Goal: Information Seeking & Learning: Learn about a topic

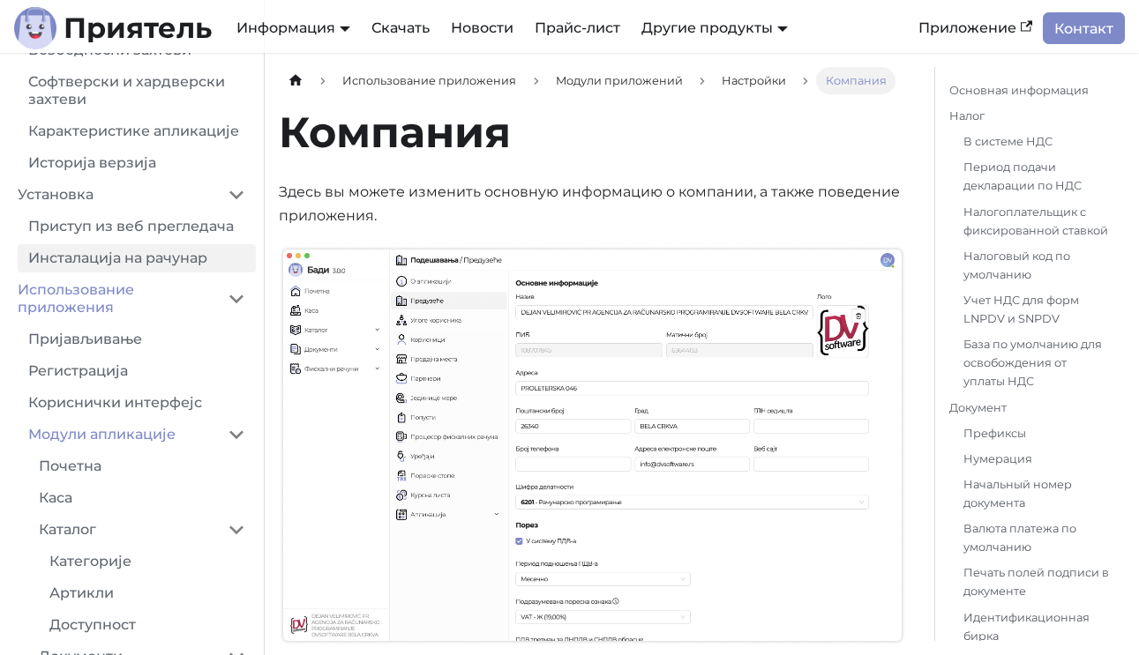
scroll to position [162, 0]
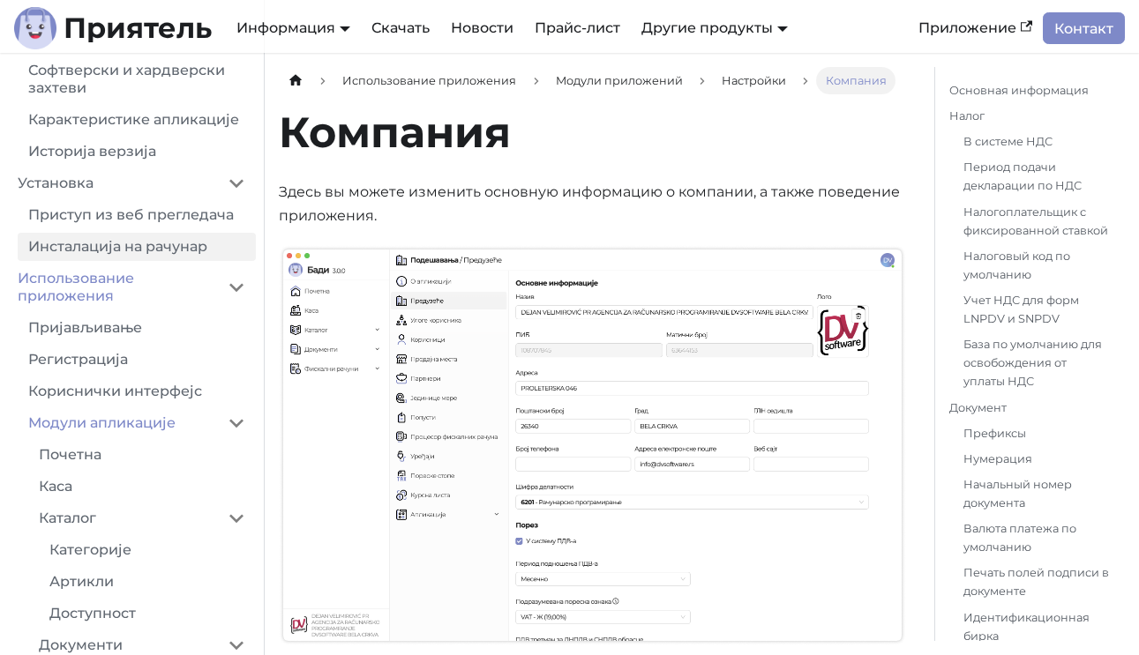
click at [105, 256] on link "Инсталација на рачунар" at bounding box center [137, 247] width 238 height 28
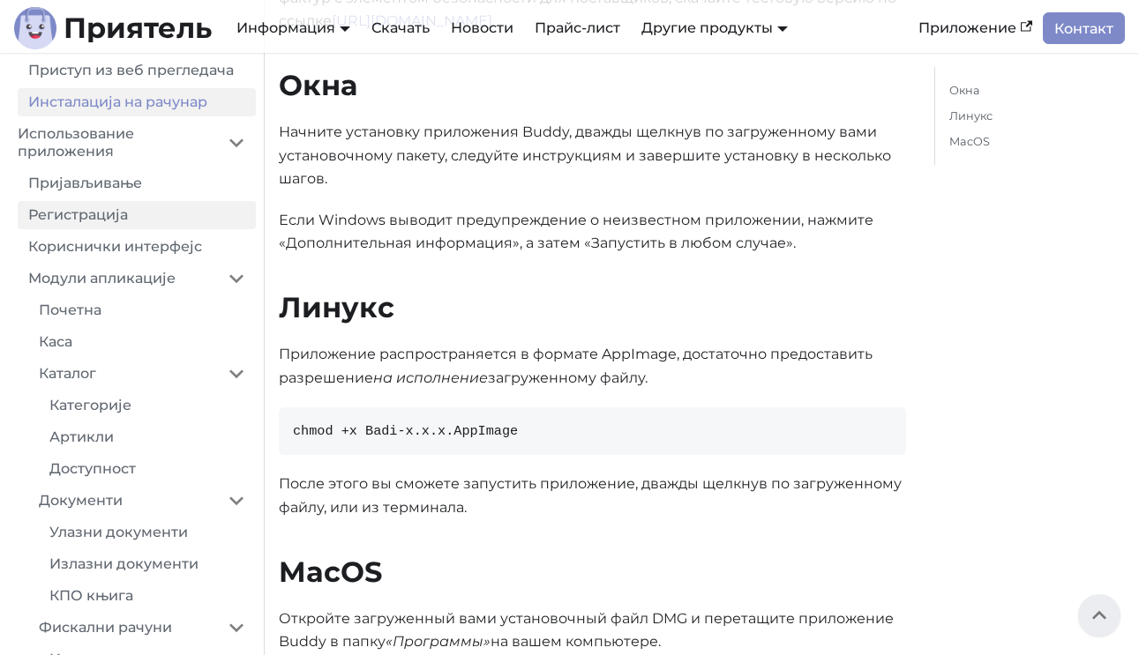
scroll to position [313, 0]
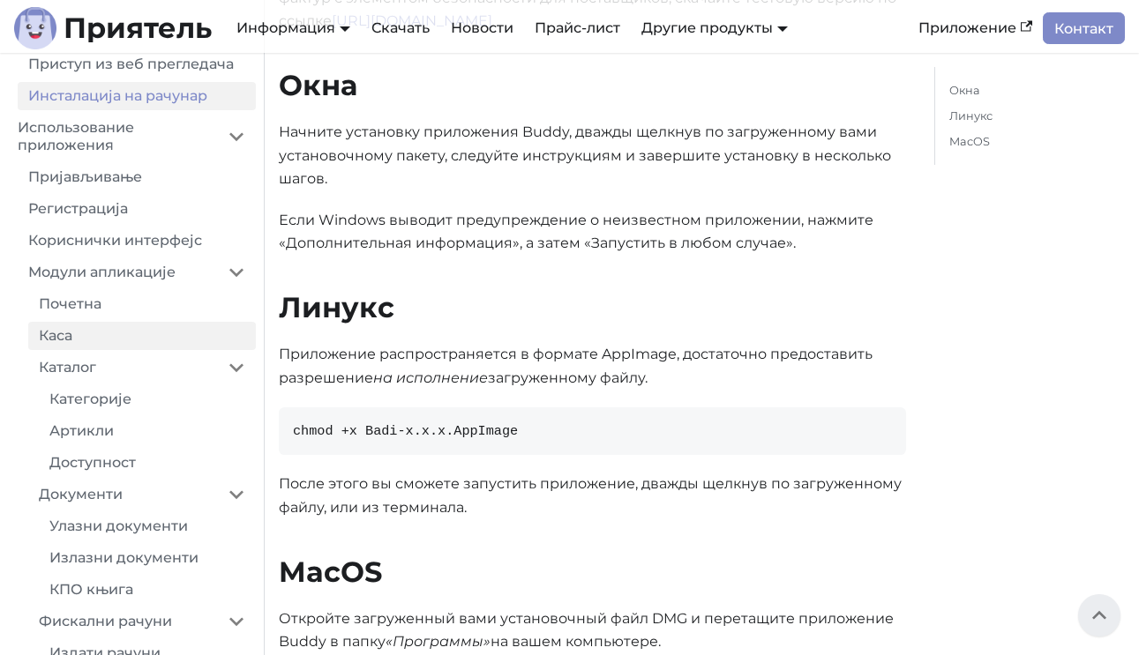
click at [53, 333] on link "Каса" at bounding box center [142, 336] width 228 height 28
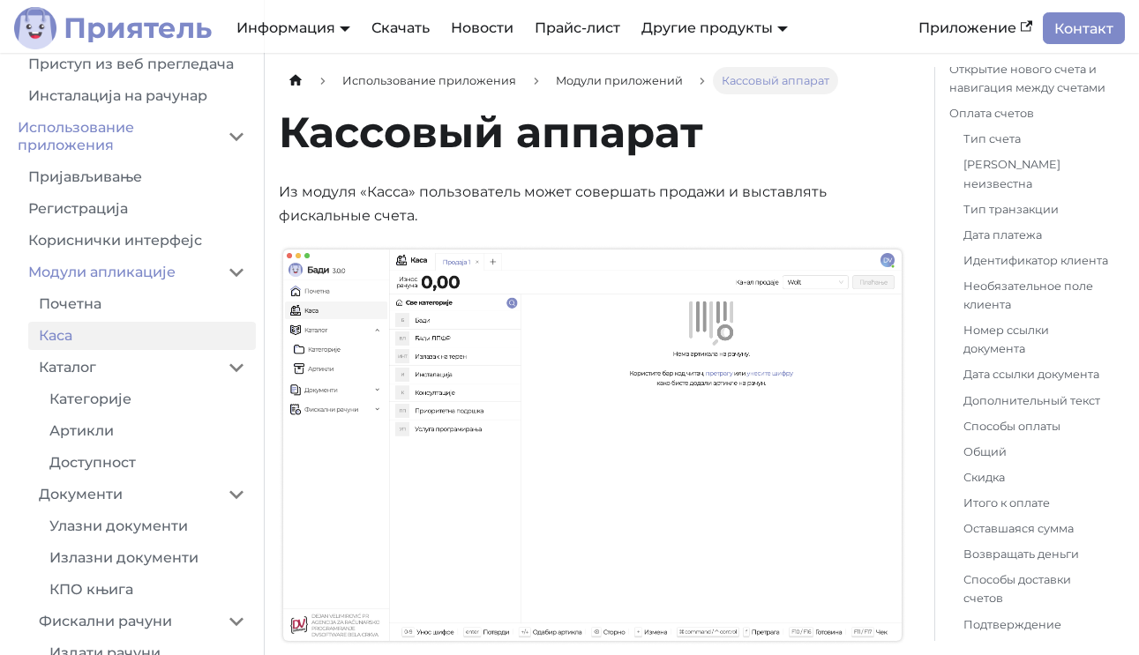
click at [170, 38] on font "Приятель" at bounding box center [137, 28] width 148 height 34
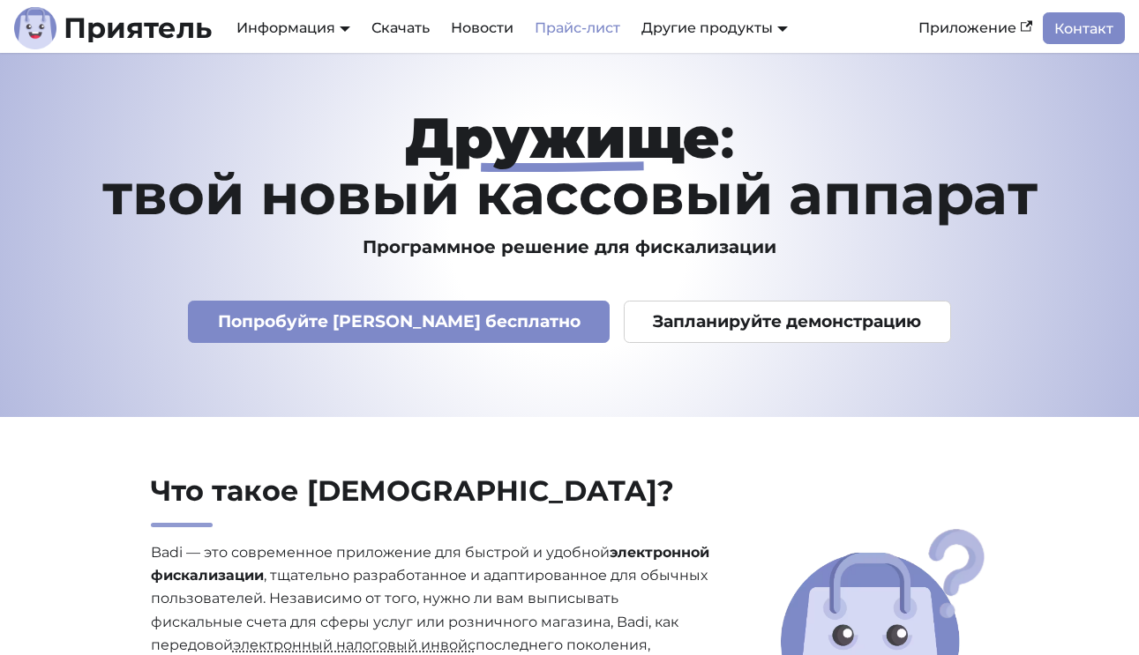
click at [553, 20] on font "Прайс-лист" at bounding box center [577, 27] width 86 height 17
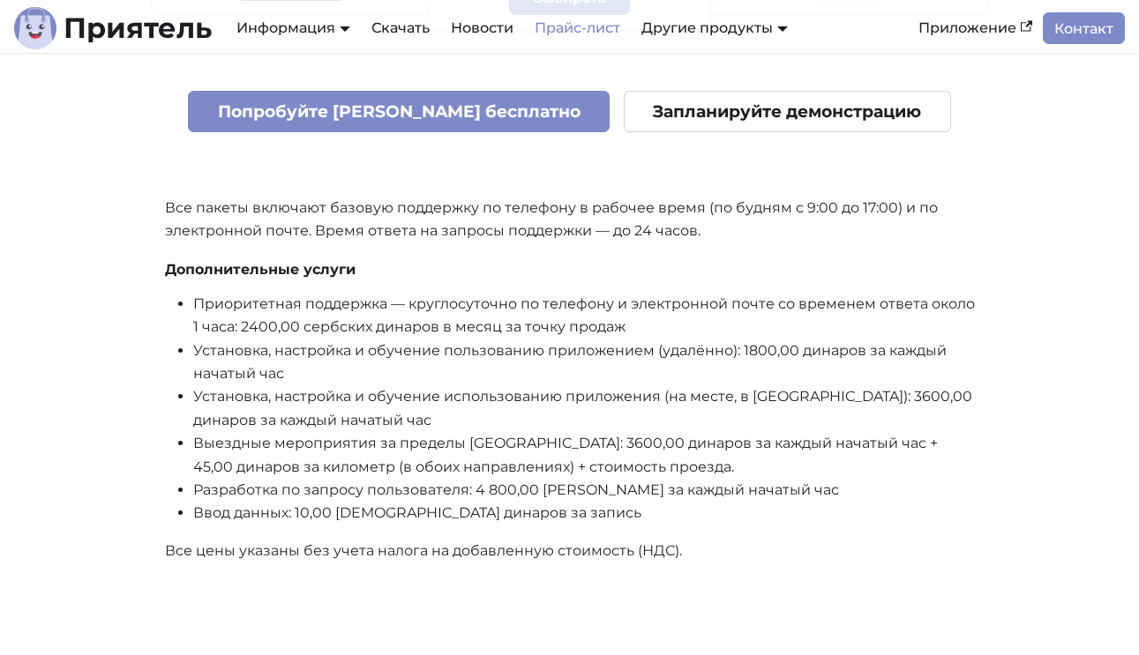
scroll to position [749, 0]
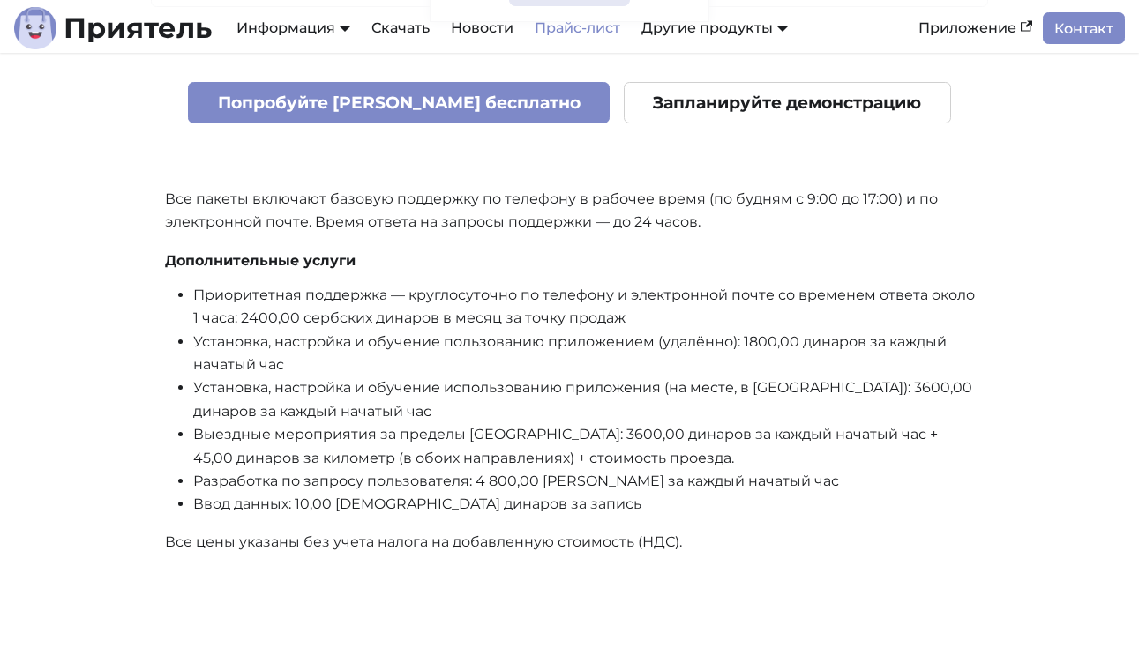
click at [529, 287] on font "Приоритетная поддержка — круглосуточно по телефону и электронной почте со време…" at bounding box center [583, 307] width 781 height 40
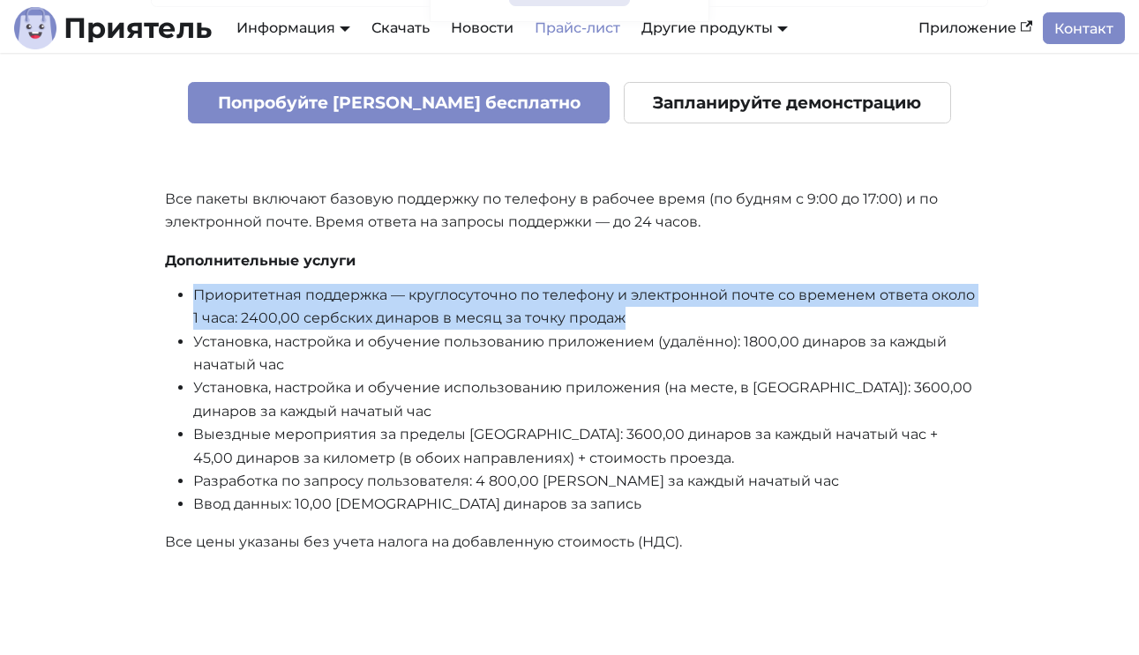
click at [529, 287] on font "Приоритетная поддержка — круглосуточно по телефону и электронной почте со време…" at bounding box center [583, 307] width 781 height 40
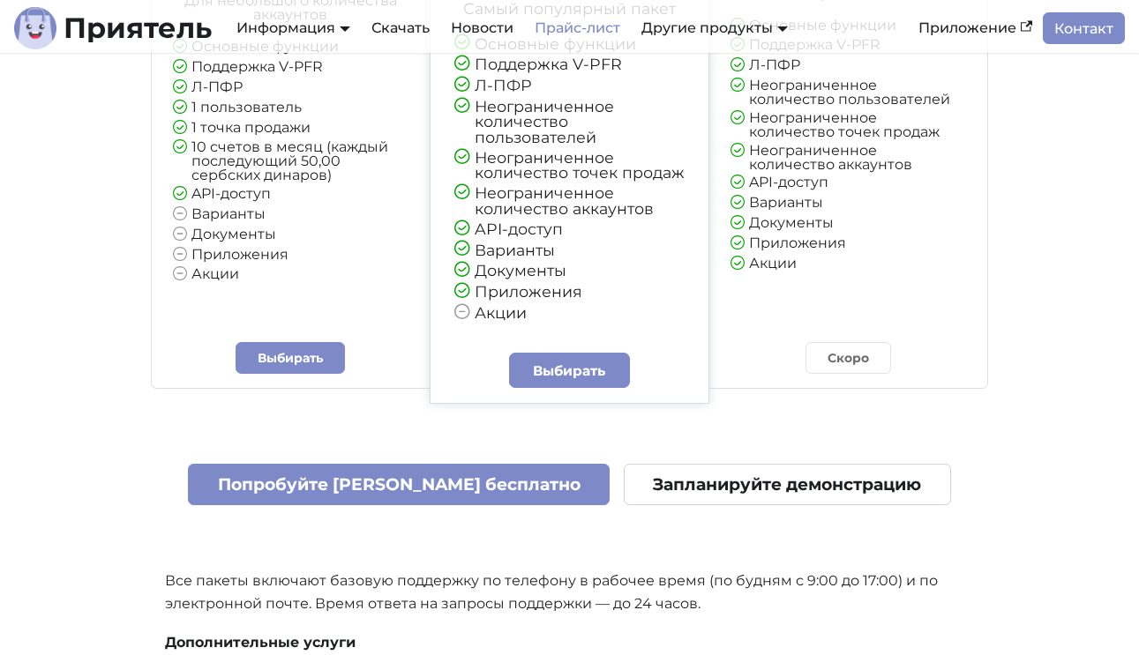
scroll to position [832, 0]
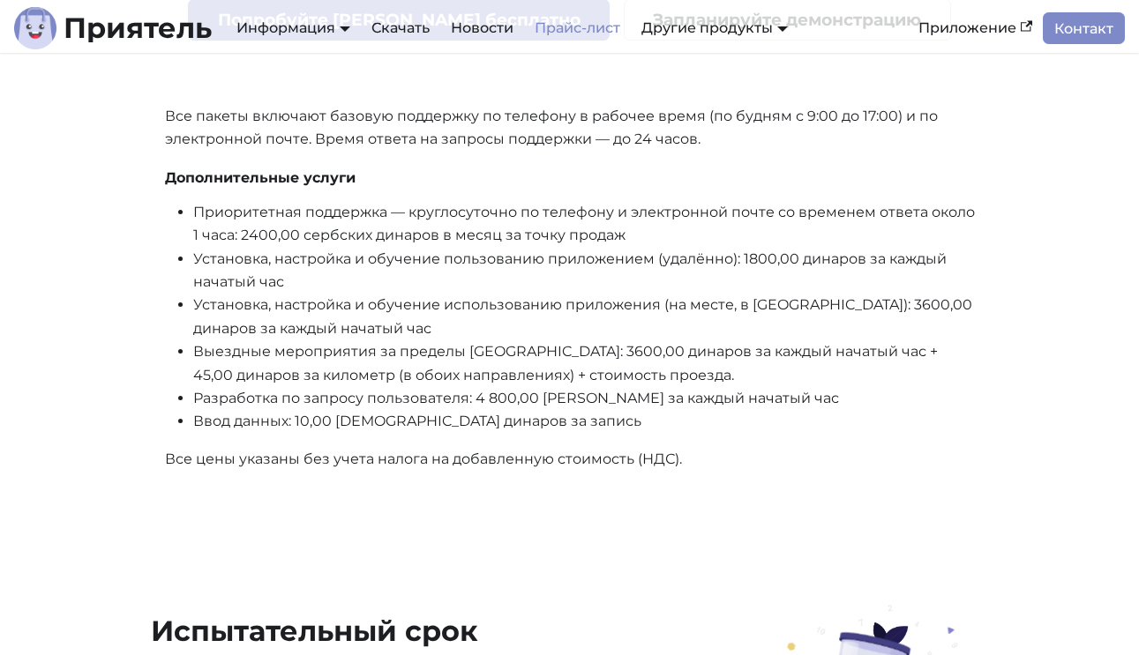
click at [545, 296] on font "Установка, настройка и обучение использованию приложения (на месте, в [GEOGRAPH…" at bounding box center [582, 316] width 779 height 40
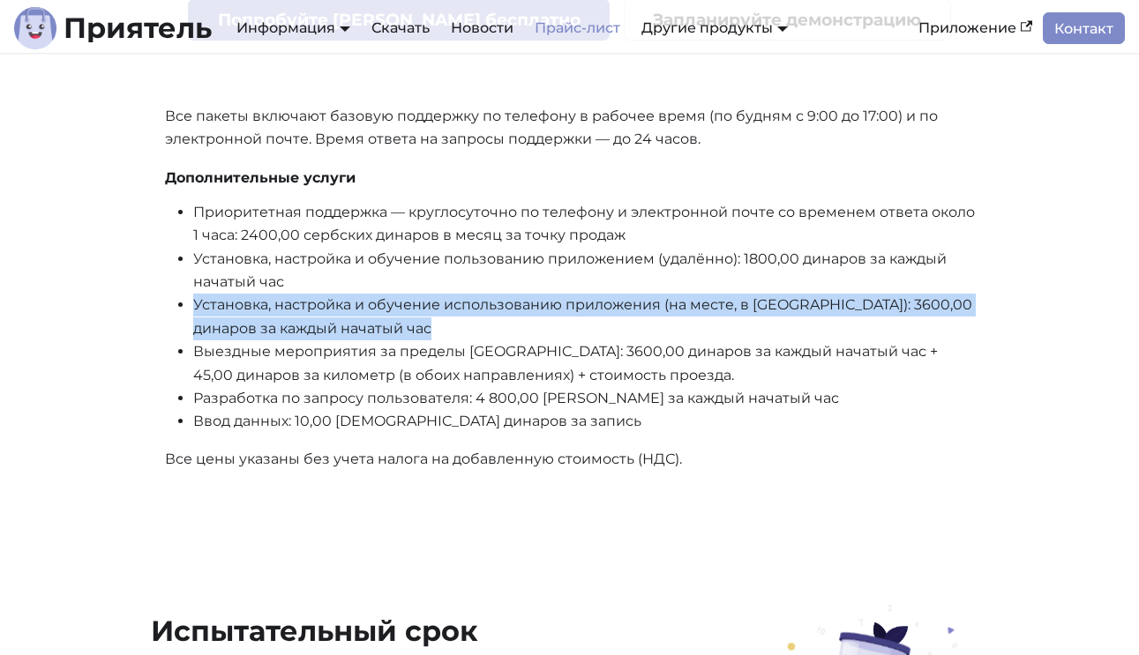
click at [545, 296] on font "Установка, настройка и обучение использованию приложения (на месте, в [GEOGRAPH…" at bounding box center [582, 316] width 779 height 40
click at [497, 296] on font "Установка, настройка и обучение использованию приложения (на месте, в [GEOGRAPH…" at bounding box center [582, 316] width 779 height 40
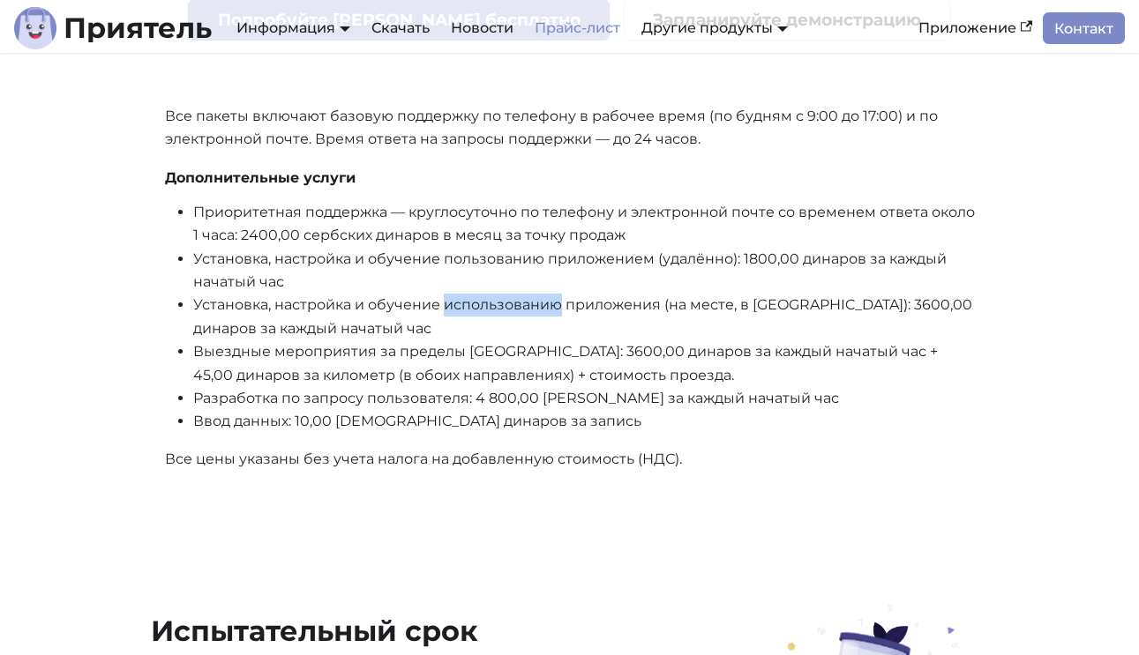
click at [497, 296] on font "Установка, настройка и обучение использованию приложения (на месте, в [GEOGRAPH…" at bounding box center [582, 316] width 779 height 40
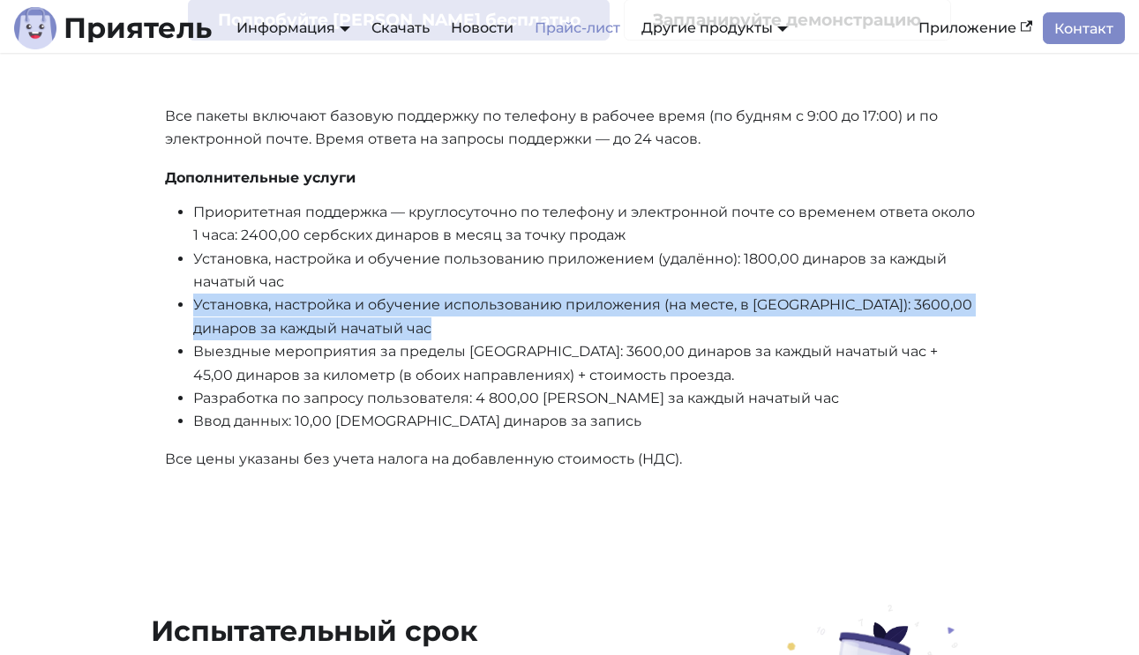
click at [497, 296] on font "Установка, настройка и обучение использованию приложения (на месте, в [GEOGRAPH…" at bounding box center [582, 316] width 779 height 40
click at [535, 296] on font "Установка, настройка и обучение использованию приложения (на месте, в [GEOGRAPH…" at bounding box center [582, 316] width 779 height 40
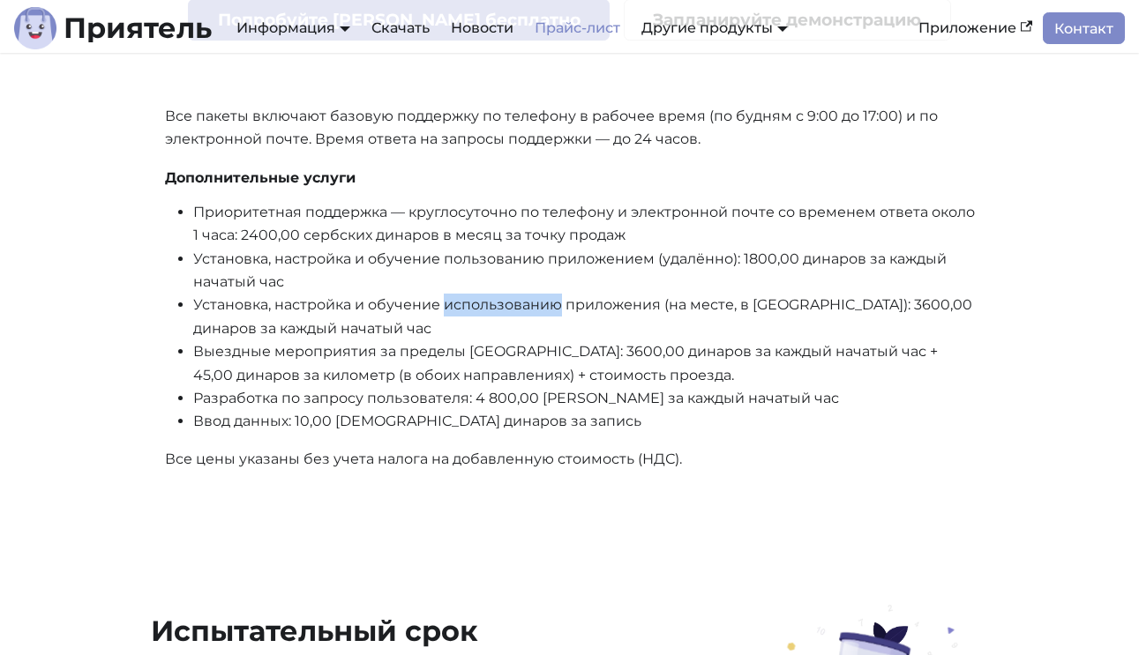
click at [535, 296] on font "Установка, настройка и обучение использованию приложения (на месте, в [GEOGRAPH…" at bounding box center [582, 316] width 779 height 40
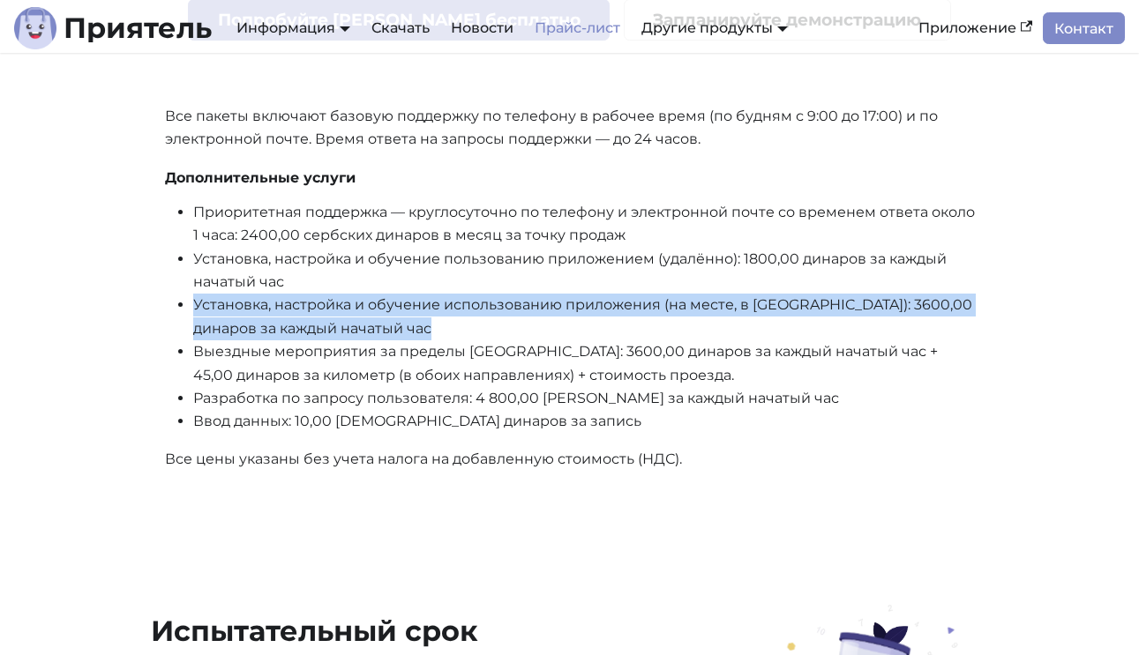
click at [535, 296] on font "Установка, настройка и обучение использованию приложения (на месте, в [GEOGRAPH…" at bounding box center [582, 316] width 779 height 40
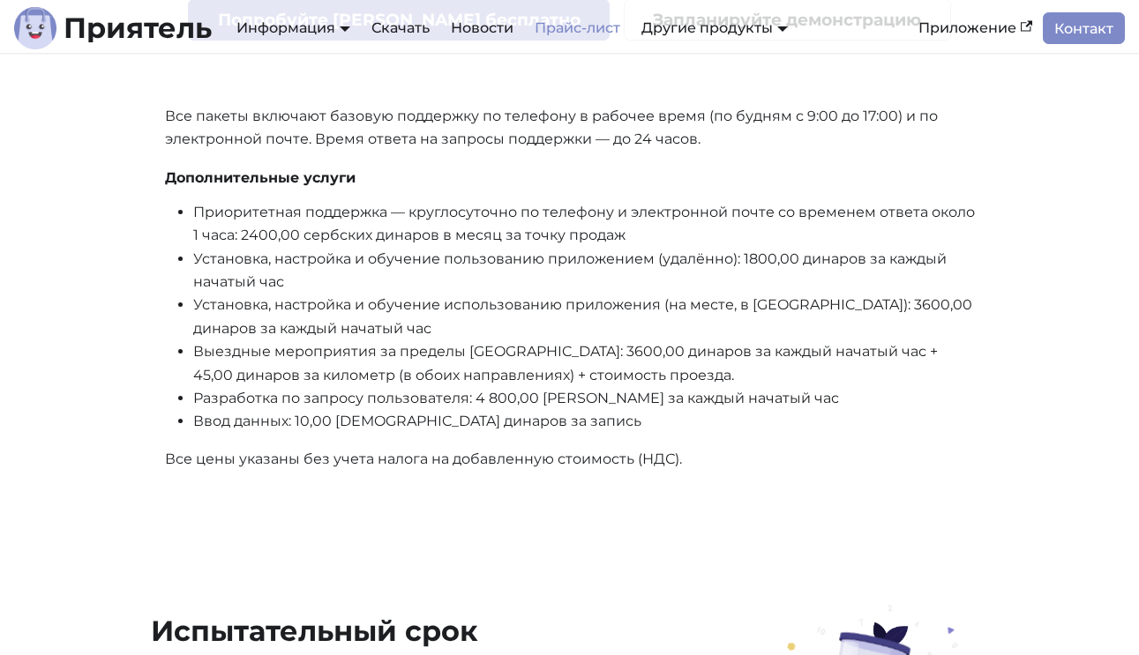
click at [516, 251] on font "Установка, настройка и обучение пользованию приложением (удалённо): 1800,00 дин…" at bounding box center [569, 270] width 753 height 40
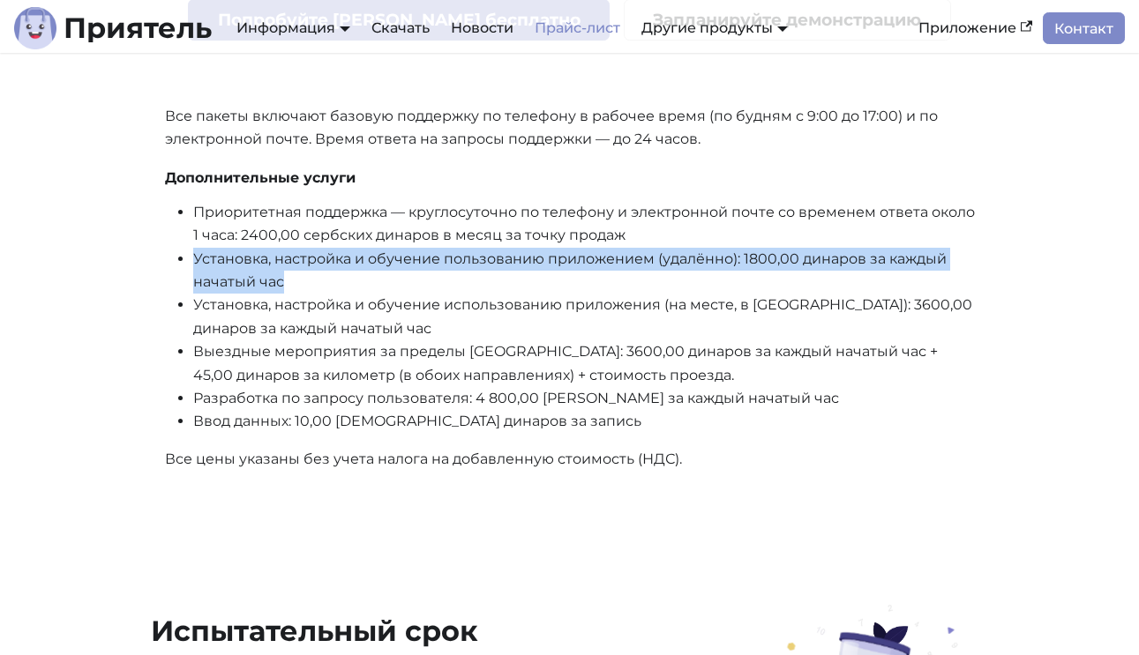
click at [516, 251] on font "Установка, настройка и обучение пользованию приложением (удалённо): 1800,00 дин…" at bounding box center [569, 270] width 753 height 40
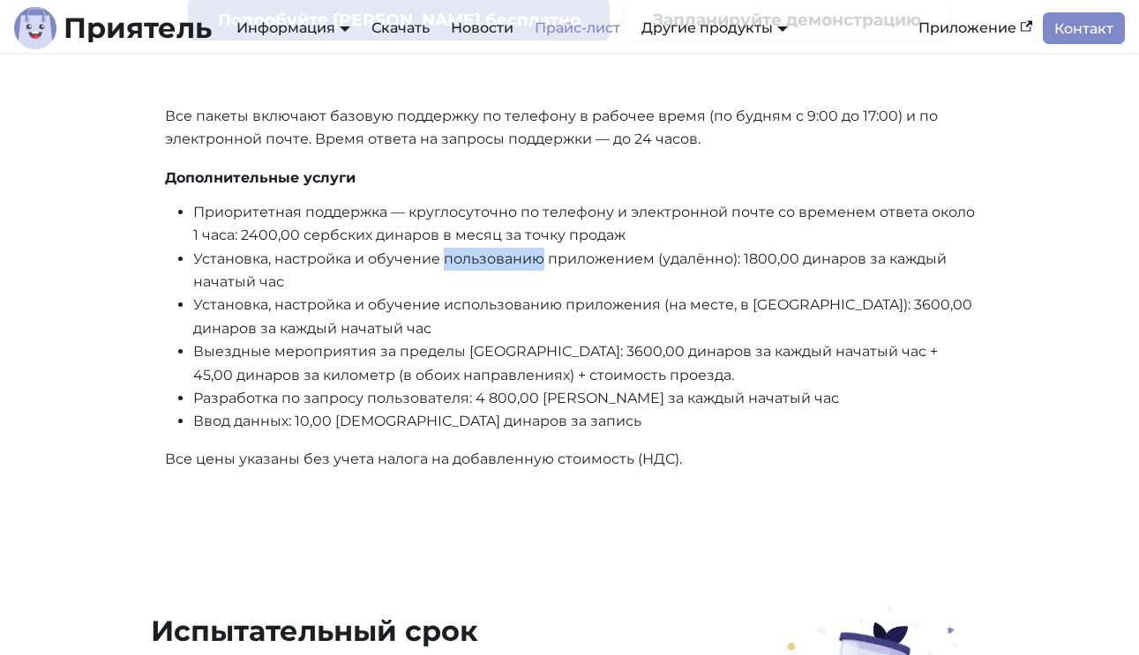
click at [516, 251] on font "Установка, настройка и обучение пользованию приложением (удалённо): 1800,00 дин…" at bounding box center [569, 270] width 753 height 40
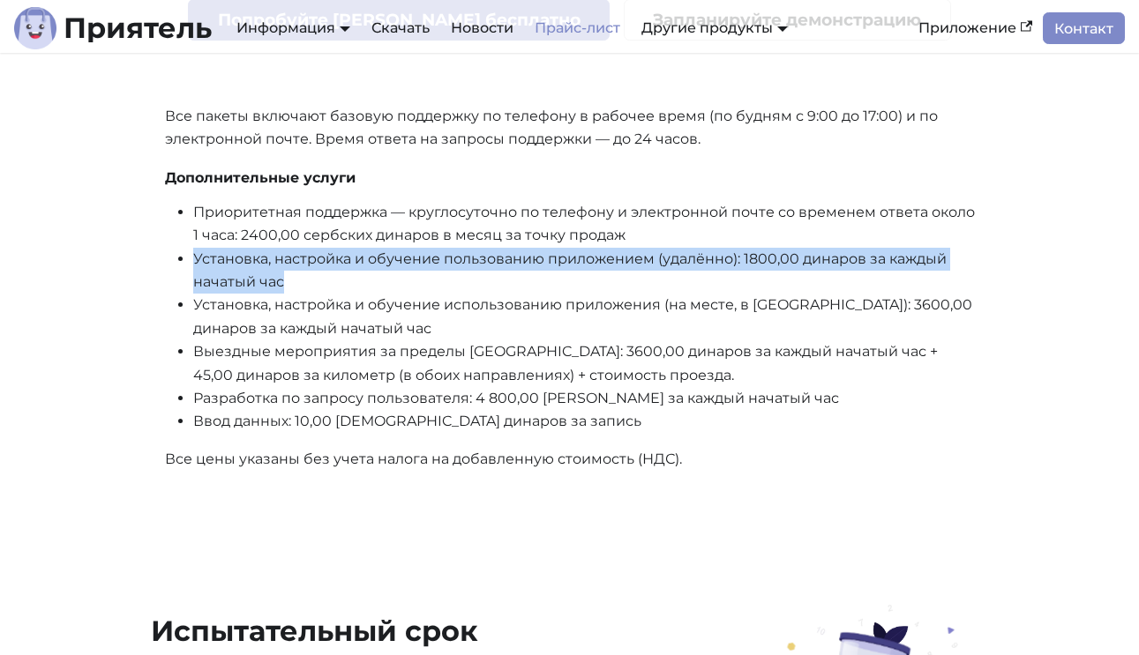
click at [516, 251] on font "Установка, настройка и обучение пользованию приложением (удалённо): 1800,00 дин…" at bounding box center [569, 270] width 753 height 40
click at [517, 250] on font "Установка, настройка и обучение пользованию приложением (удалённо): 1800,00 дин…" at bounding box center [569, 270] width 753 height 40
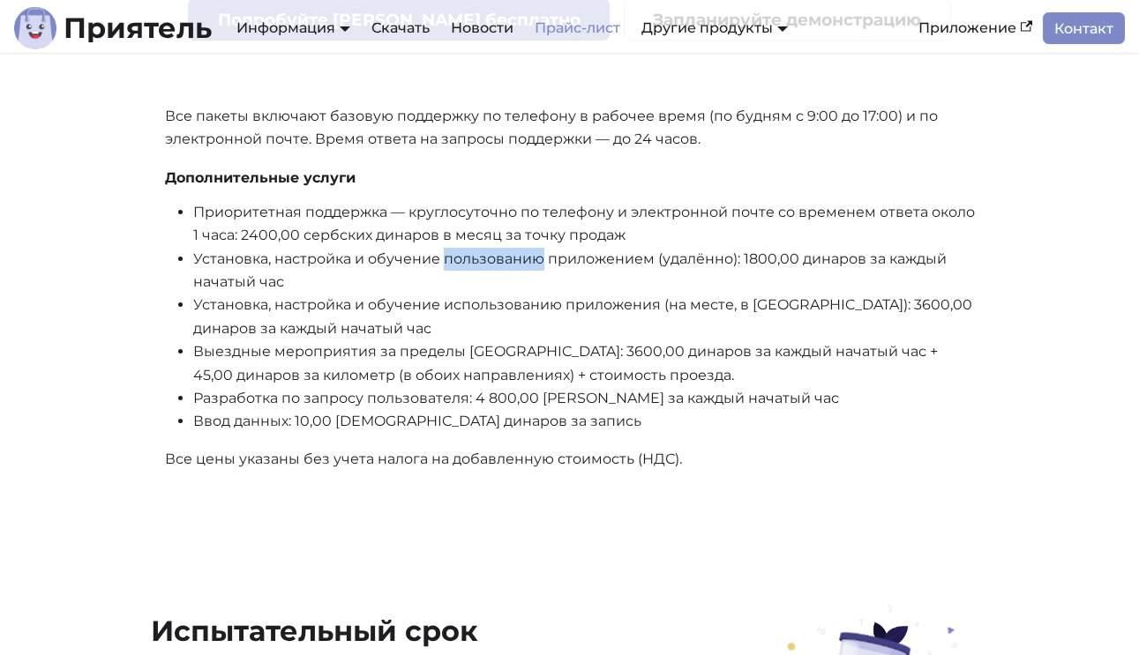
click at [517, 250] on font "Установка, настройка и обучение пользованию приложением (удалённо): 1800,00 дин…" at bounding box center [569, 270] width 753 height 40
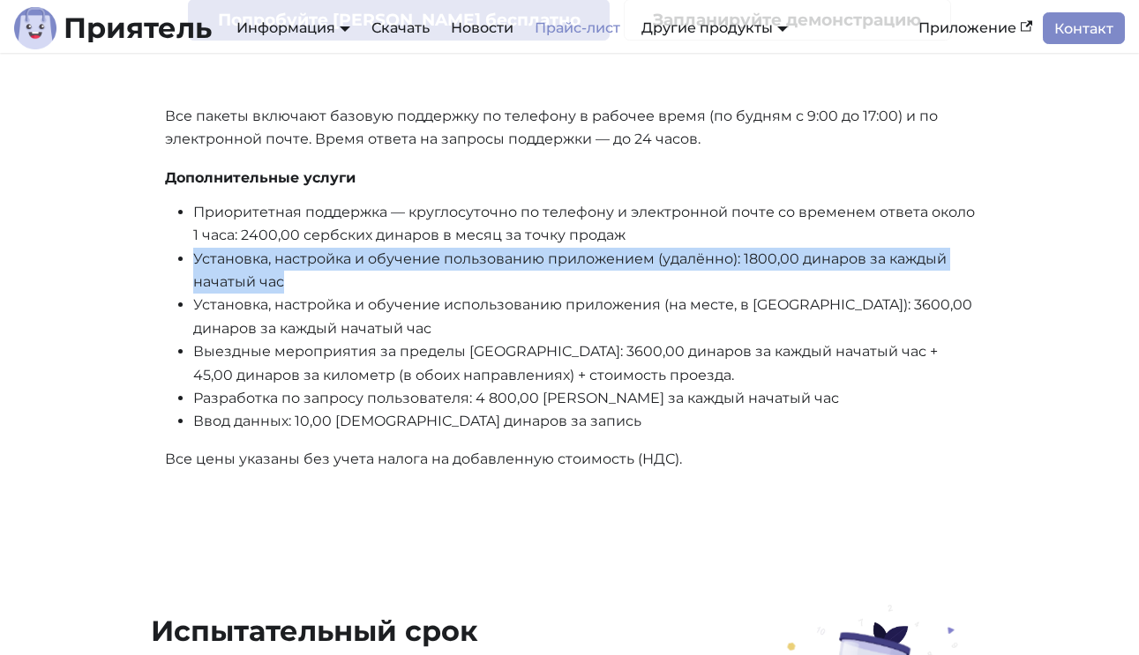
click at [517, 250] on font "Установка, настройка и обучение пользованию приложением (удалённо): 1800,00 дин…" at bounding box center [569, 270] width 753 height 40
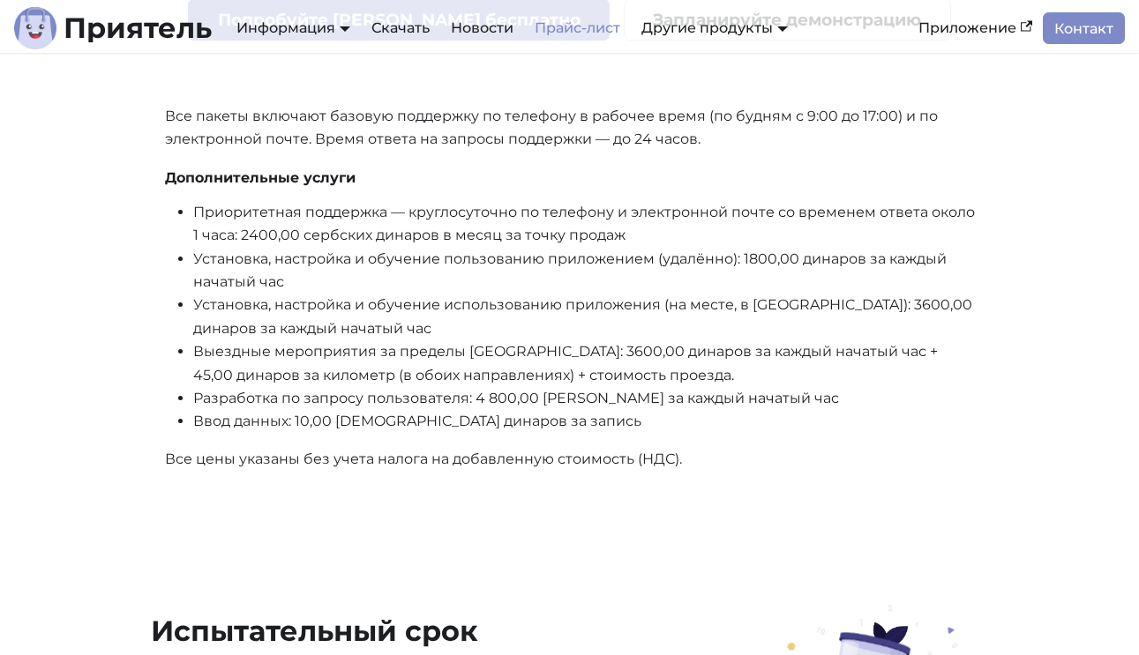
click at [485, 340] on li "Выездные мероприятия за пределы [GEOGRAPHIC_DATA]: 3600,00 динаров за каждый на…" at bounding box center [583, 363] width 781 height 47
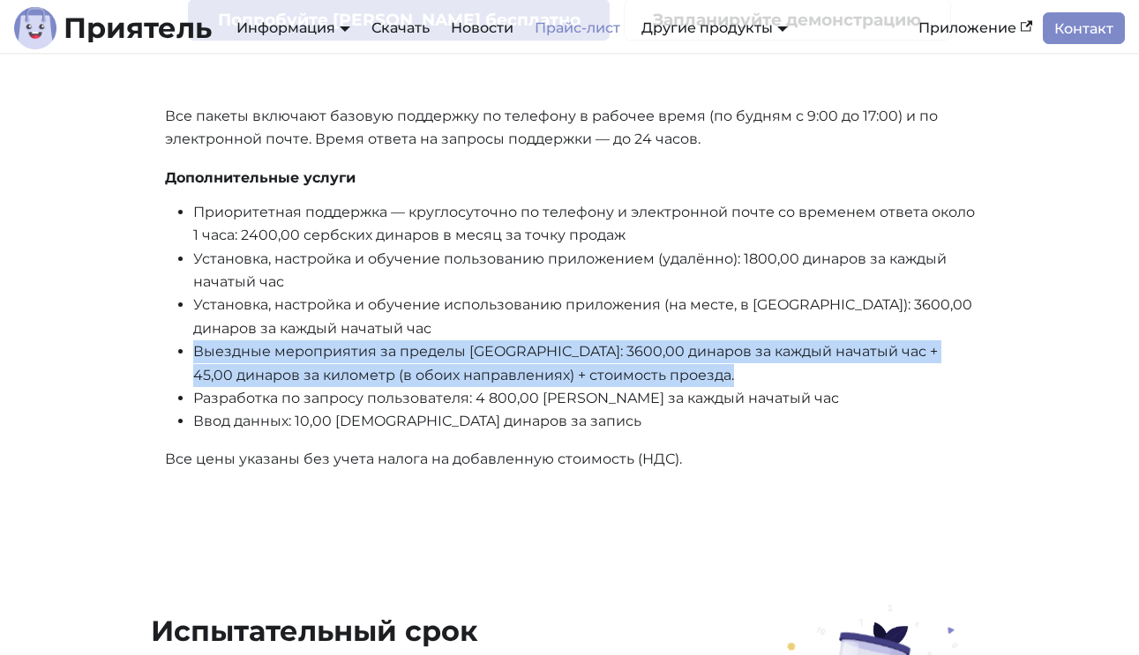
click at [485, 340] on li "Выездные мероприятия за пределы [GEOGRAPHIC_DATA]: 3600,00 динаров за каждый на…" at bounding box center [583, 363] width 781 height 47
click at [462, 343] on font "Выездные мероприятия за пределы [GEOGRAPHIC_DATA]: 3600,00 динаров за каждый на…" at bounding box center [565, 363] width 744 height 40
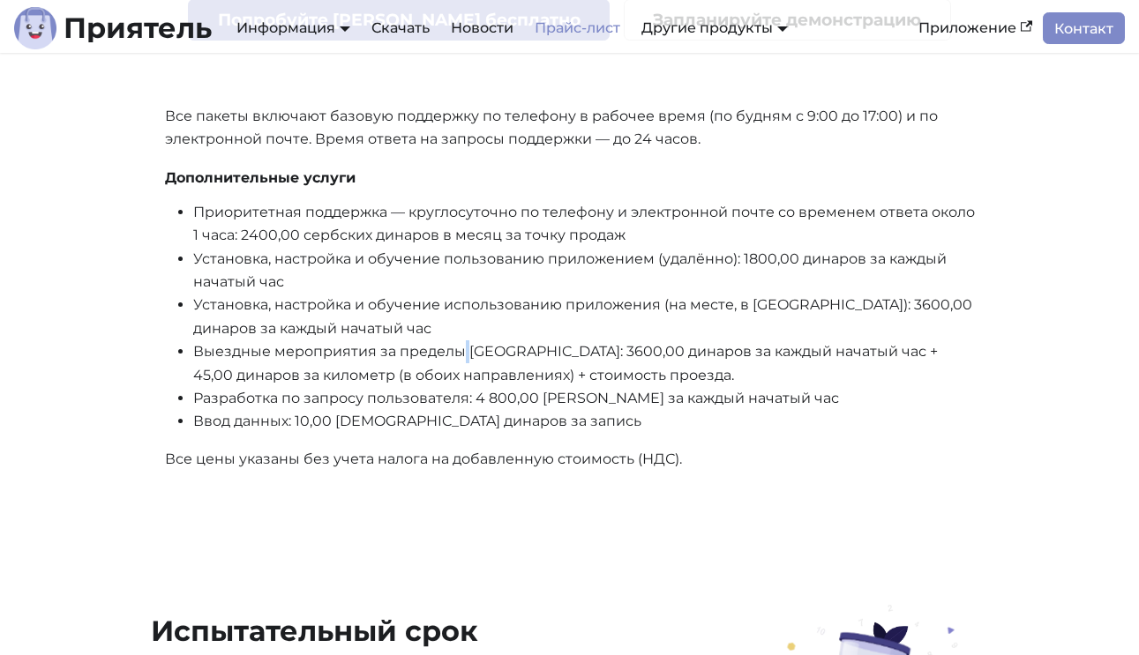
click at [462, 343] on font "Выездные мероприятия за пределы [GEOGRAPHIC_DATA]: 3600,00 динаров за каждый на…" at bounding box center [565, 363] width 744 height 40
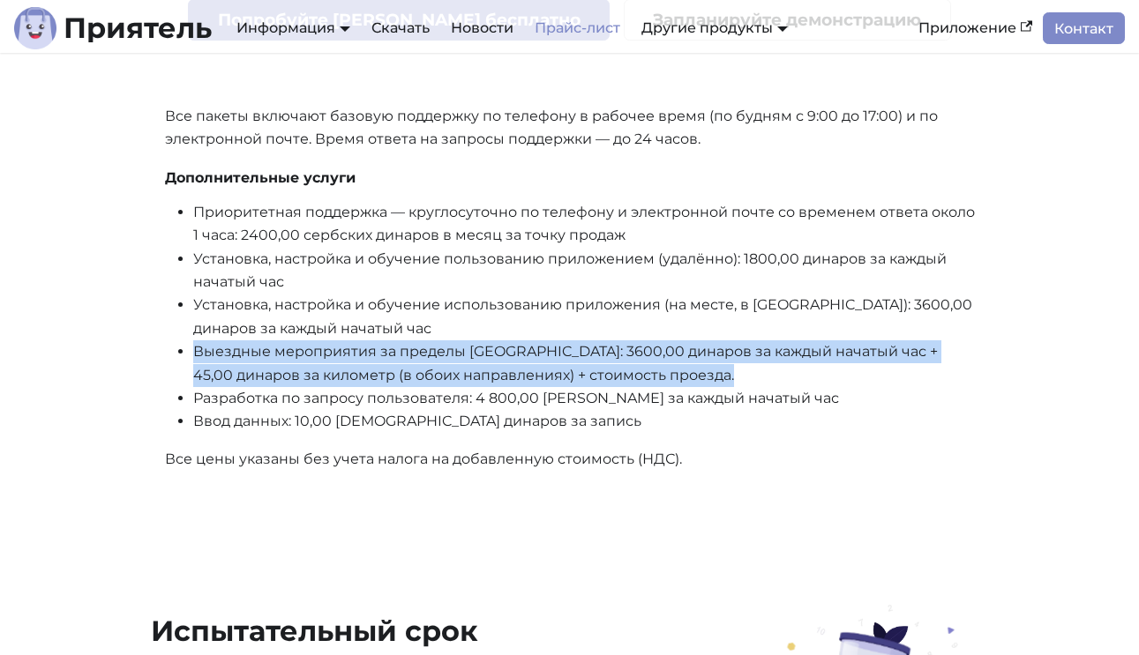
click at [462, 343] on font "Выездные мероприятия за пределы [GEOGRAPHIC_DATA]: 3600,00 динаров за каждый на…" at bounding box center [565, 363] width 744 height 40
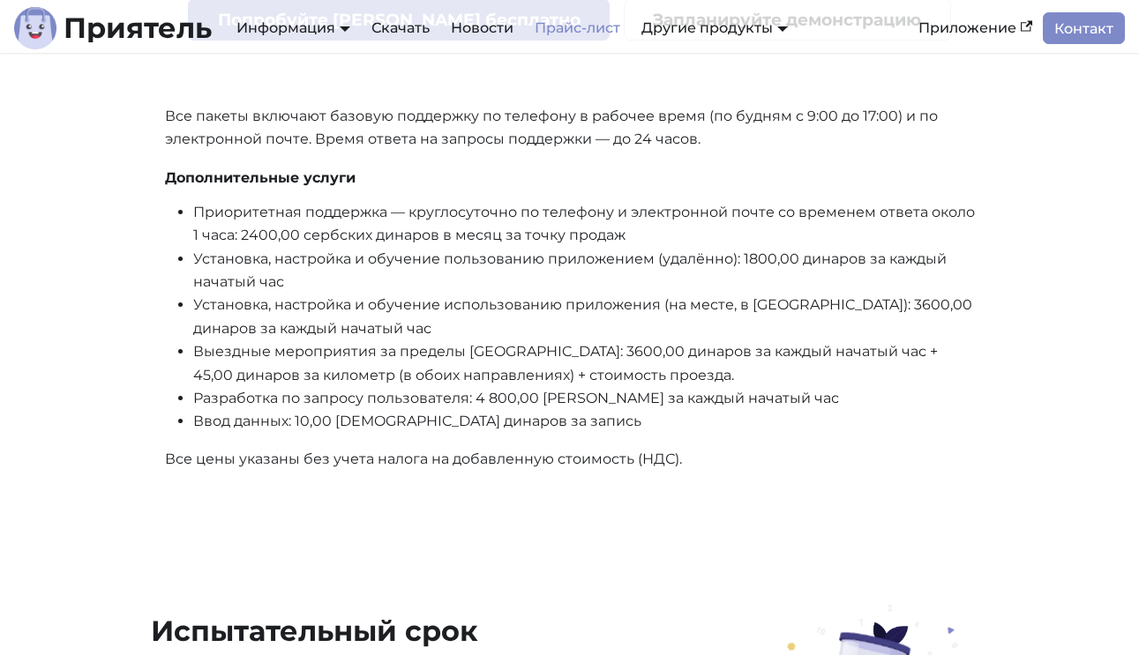
click at [441, 296] on font "Установка, настройка и обучение использованию приложения (на месте, в [GEOGRAPH…" at bounding box center [582, 316] width 779 height 40
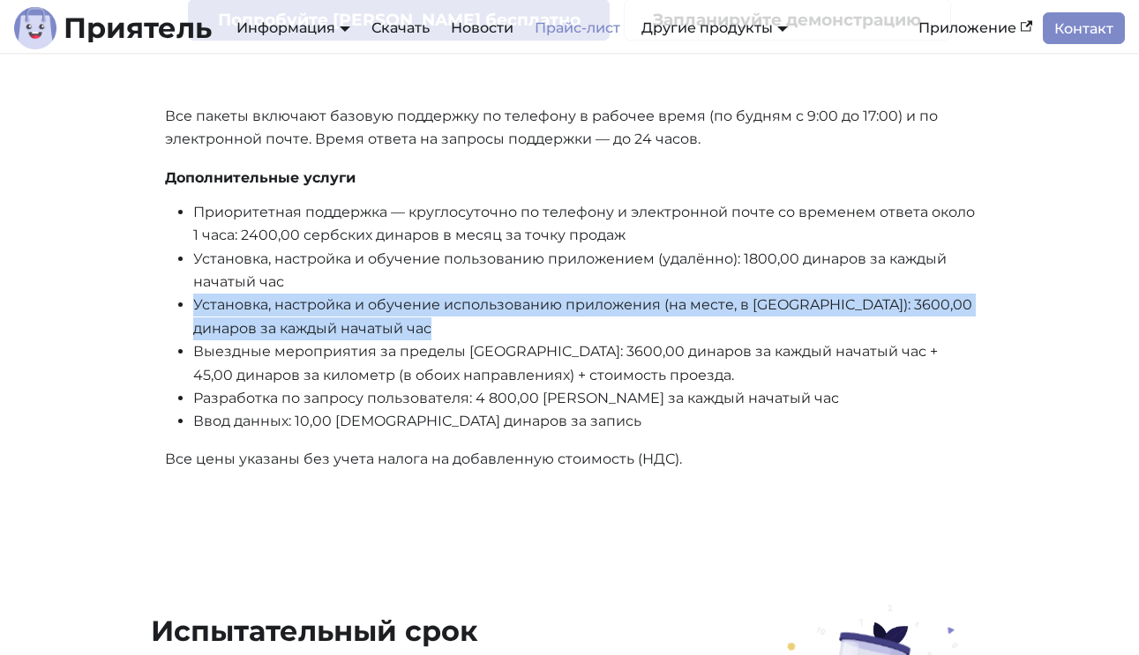
click at [441, 296] on font "Установка, настройка и обучение использованию приложения (на месте, в [GEOGRAPH…" at bounding box center [582, 316] width 779 height 40
click at [333, 305] on font "Установка, настройка и обучение использованию приложения (на месте, в [GEOGRAPH…" at bounding box center [582, 316] width 779 height 40
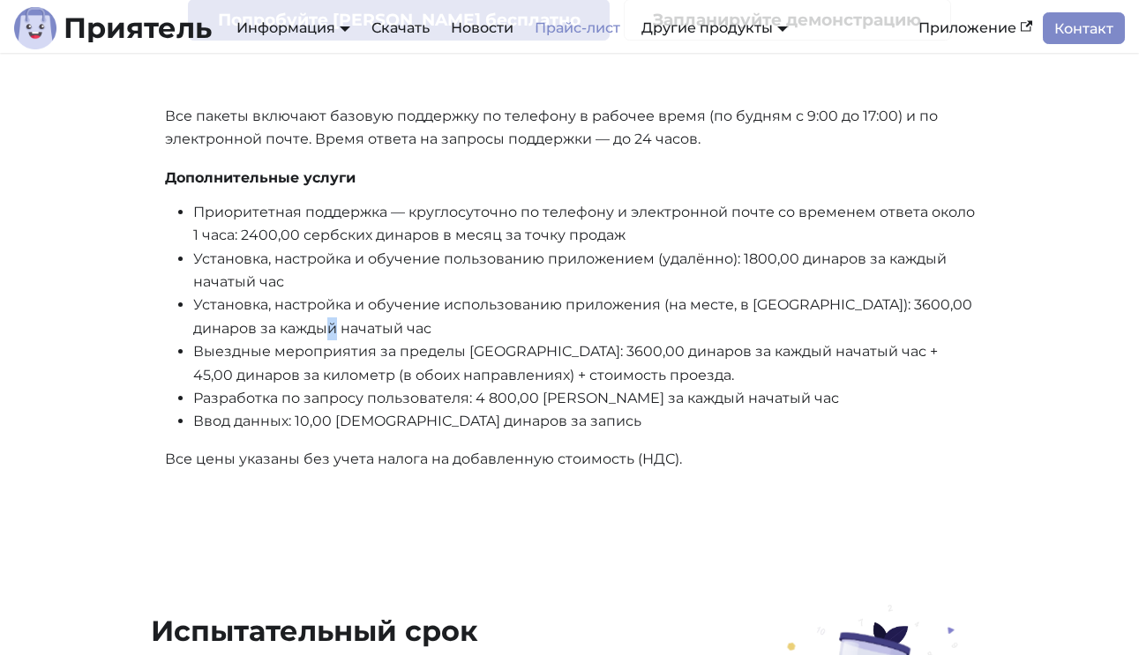
click at [333, 305] on font "Установка, настройка и обучение использованию приложения (на месте, в [GEOGRAPH…" at bounding box center [582, 316] width 779 height 40
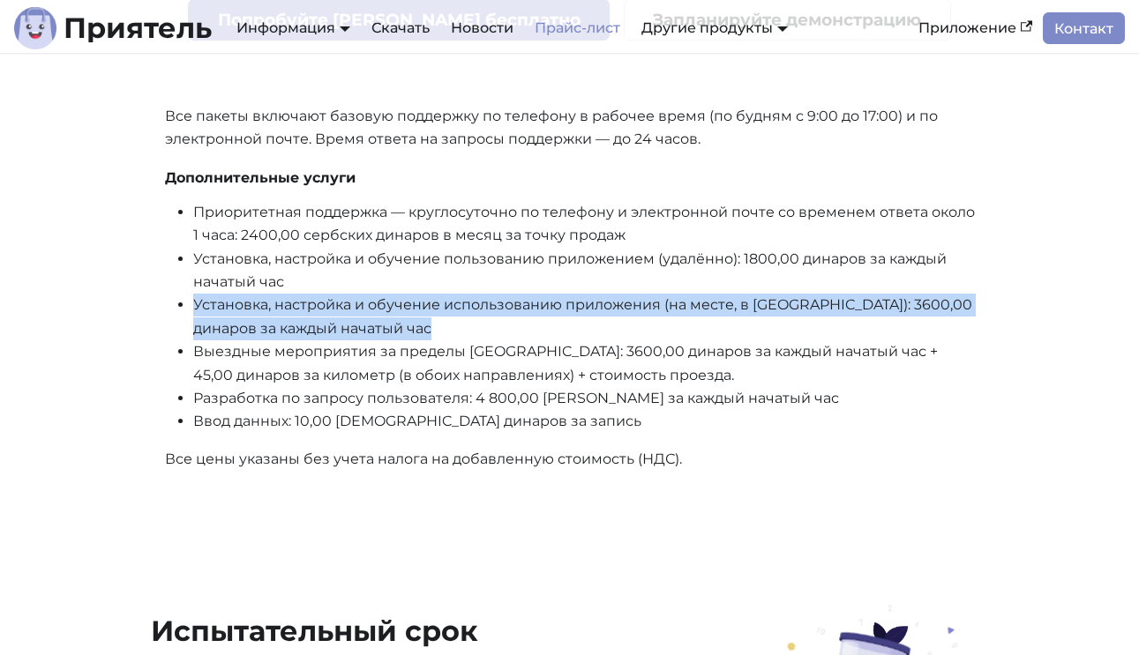
click at [333, 305] on font "Установка, настройка и обучение использованию приложения (на месте, в [GEOGRAPH…" at bounding box center [582, 316] width 779 height 40
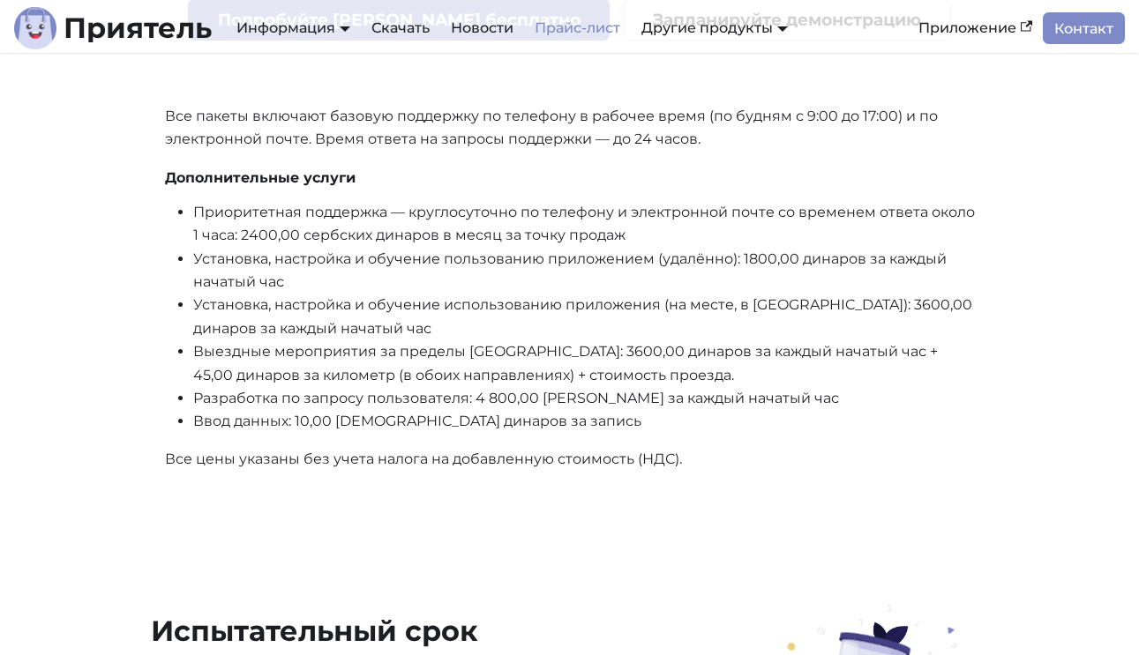
click at [333, 345] on font "Выездные мероприятия за пределы [GEOGRAPHIC_DATA]: 3600,00 динаров за каждый на…" at bounding box center [565, 363] width 744 height 40
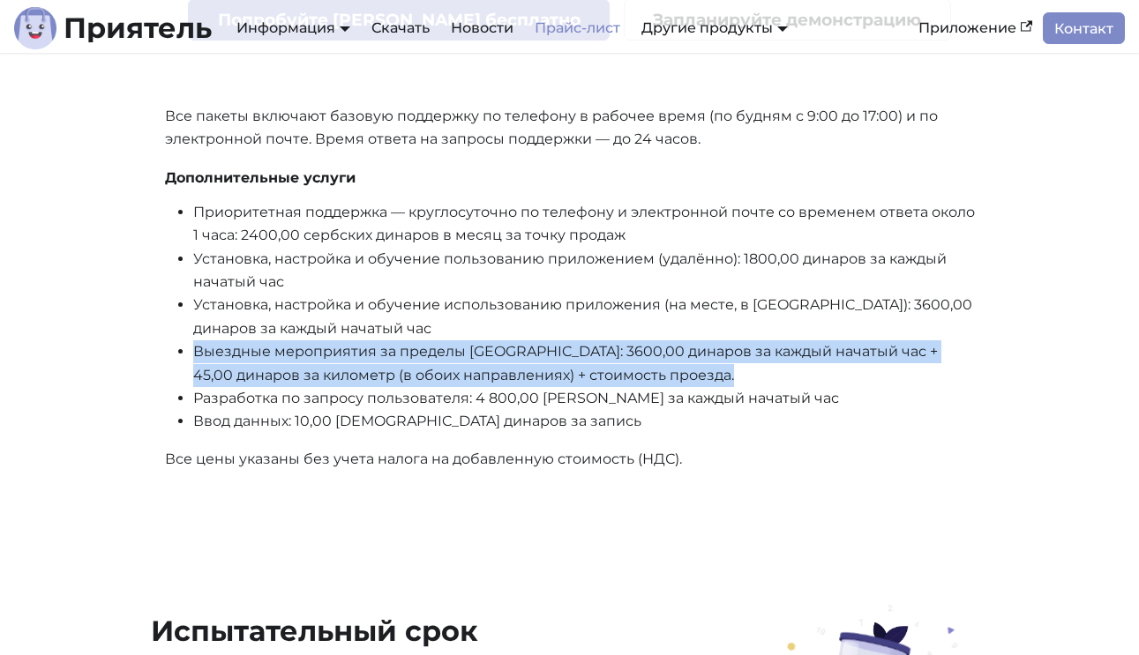
click at [333, 345] on font "Выездные мероприятия за пределы [GEOGRAPHIC_DATA]: 3600,00 динаров за каждый на…" at bounding box center [565, 363] width 744 height 40
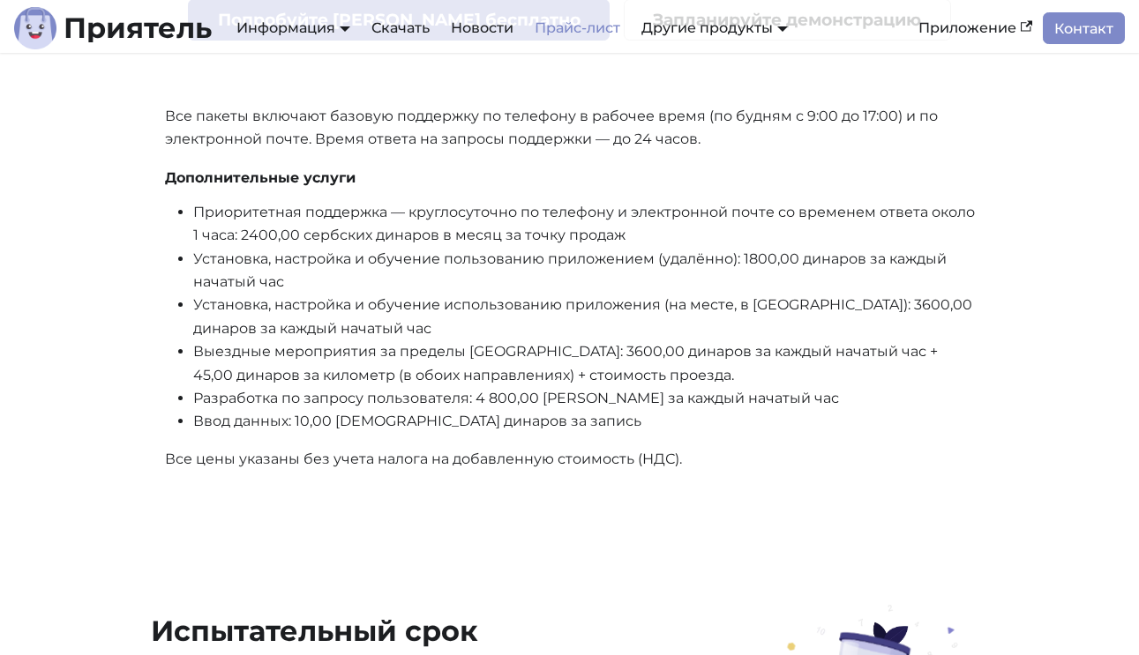
click at [297, 390] on font "Разработка по запросу пользователя: 4 800,00 [PERSON_NAME] за каждый начатый час" at bounding box center [516, 398] width 646 height 17
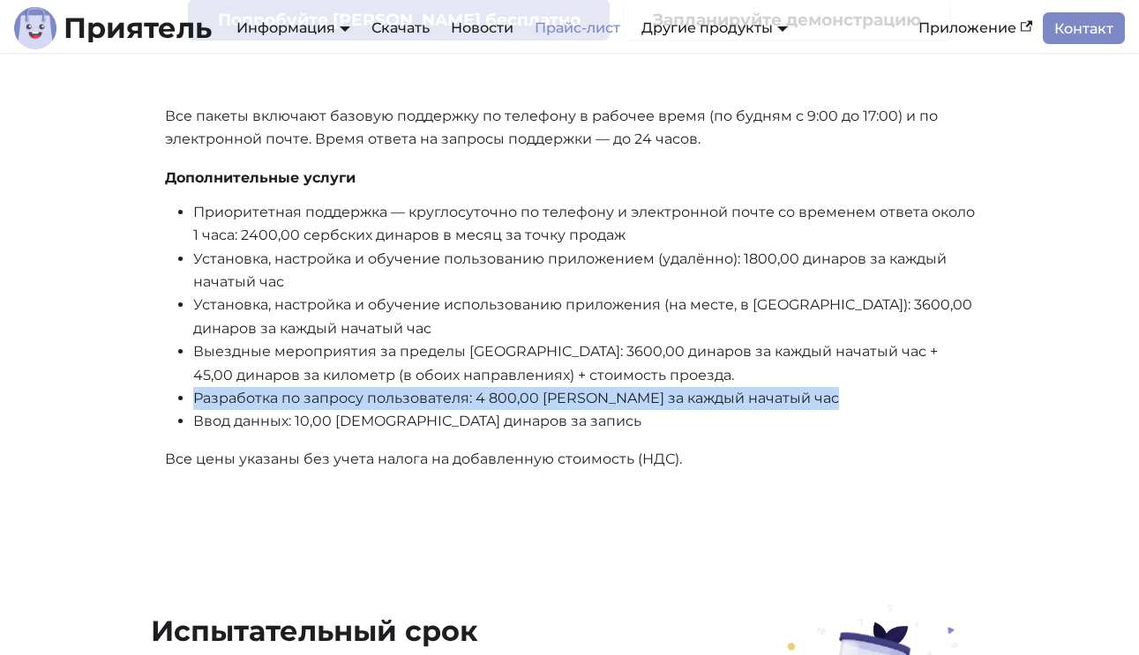
click at [297, 390] on font "Разработка по запросу пользователя: 4 800,00 [PERSON_NAME] за каждый начатый час" at bounding box center [516, 398] width 646 height 17
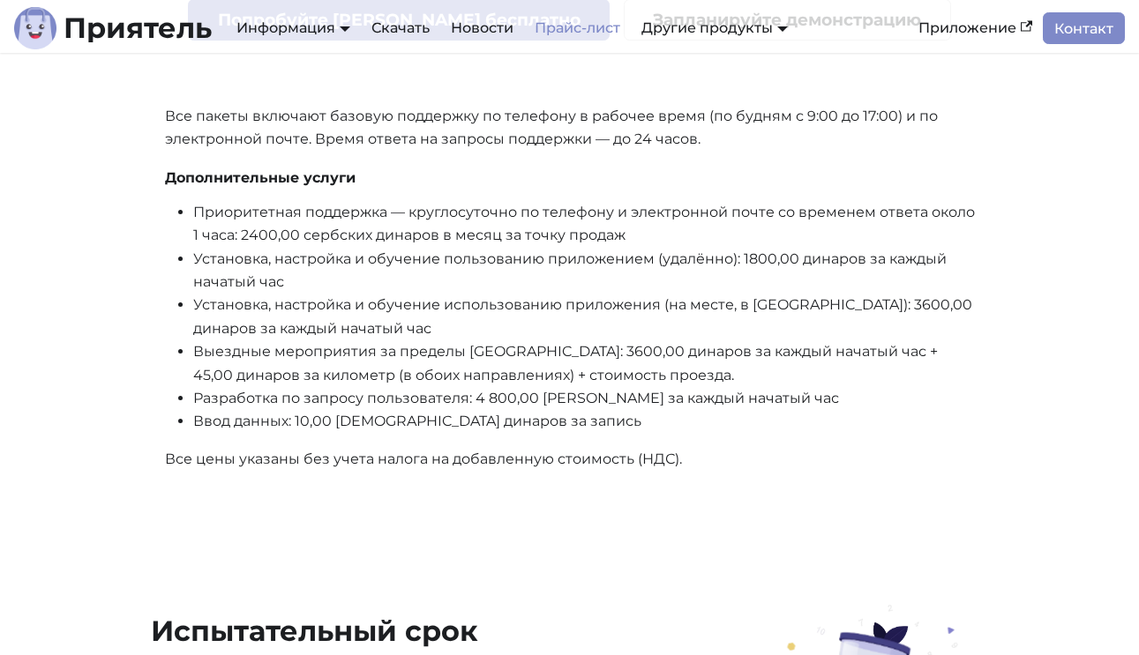
click at [265, 418] on li "Ввод данных: 10,00 [DEMOGRAPHIC_DATA] динаров за запись" at bounding box center [583, 421] width 781 height 23
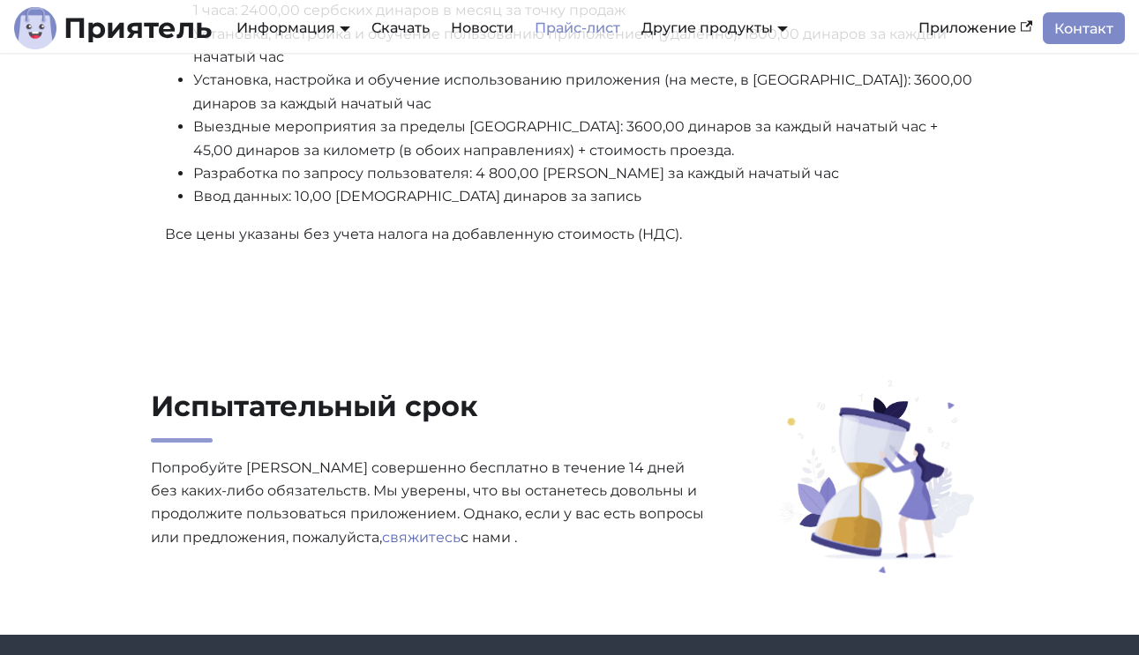
scroll to position [1069, 0]
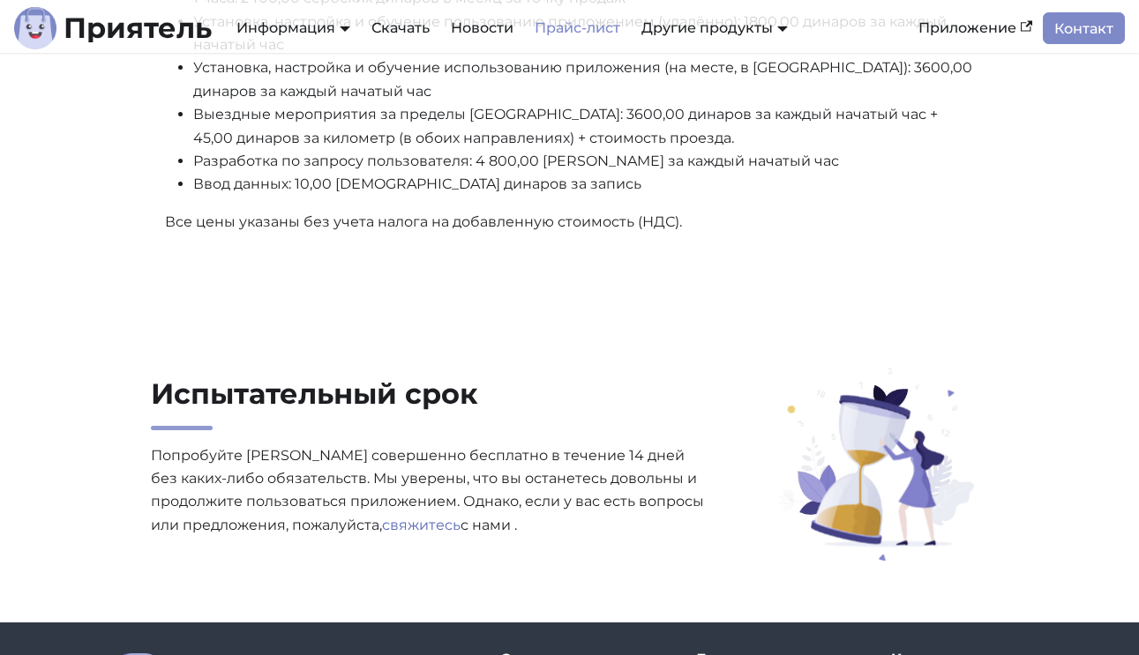
click at [266, 447] on font "Попробуйте [PERSON_NAME] совершенно бесплатно в течение 14 дней без каких-либо …" at bounding box center [427, 490] width 553 height 86
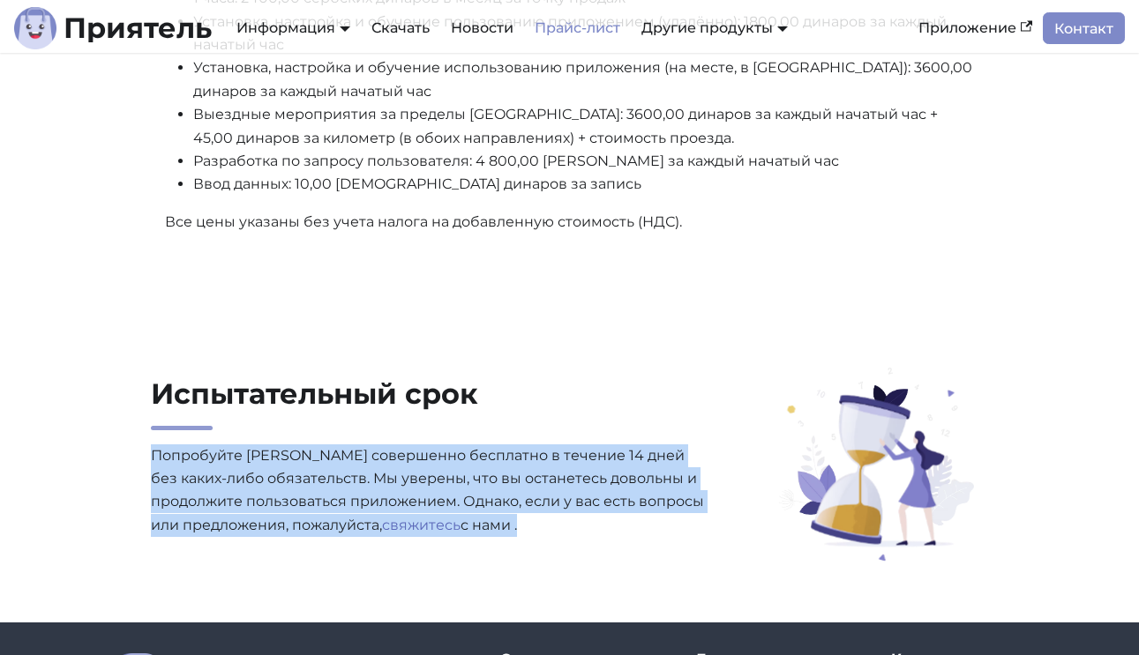
click at [266, 447] on font "Попробуйте [PERSON_NAME] совершенно бесплатно в течение 14 дней без каких-либо …" at bounding box center [427, 490] width 553 height 86
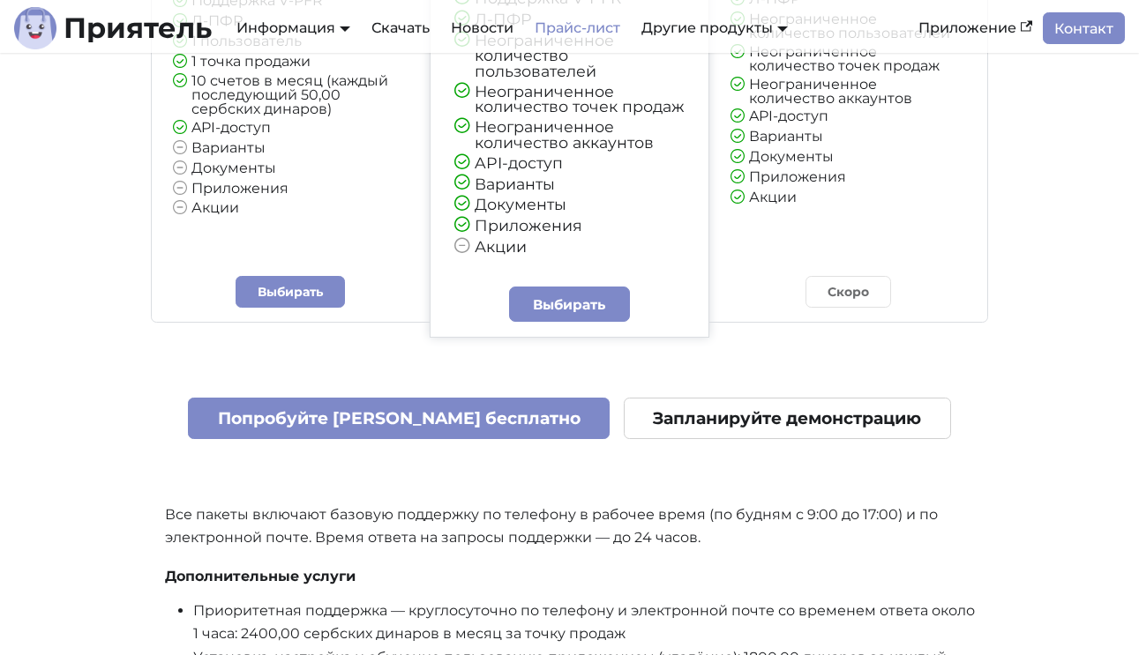
scroll to position [0, 0]
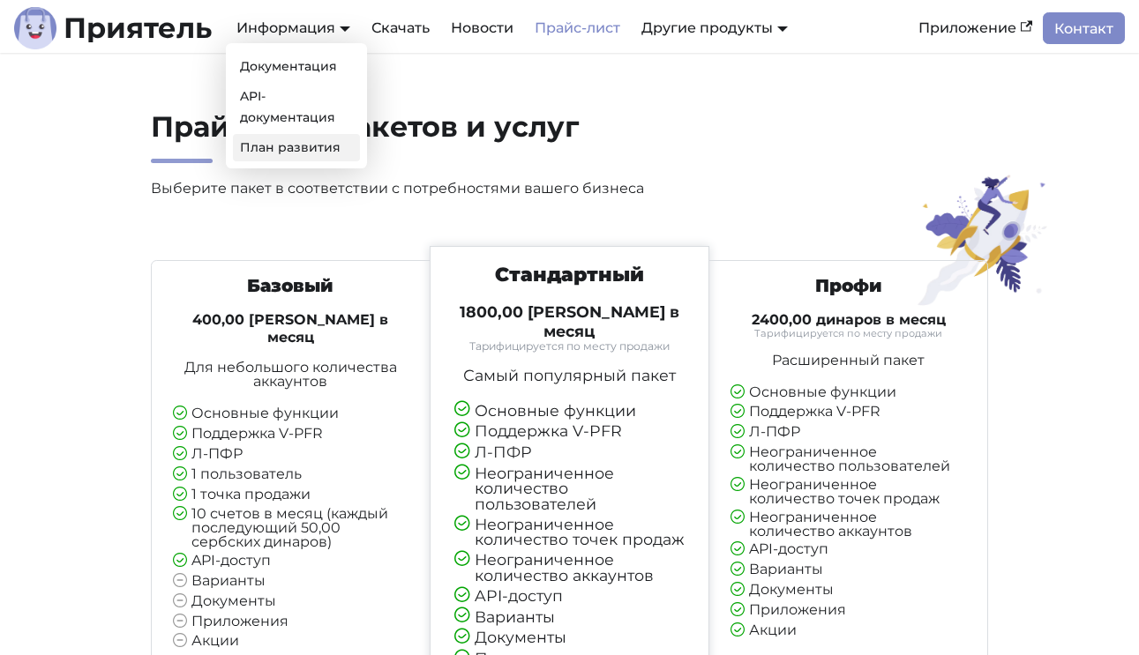
click at [261, 146] on font "План развития" at bounding box center [290, 147] width 101 height 16
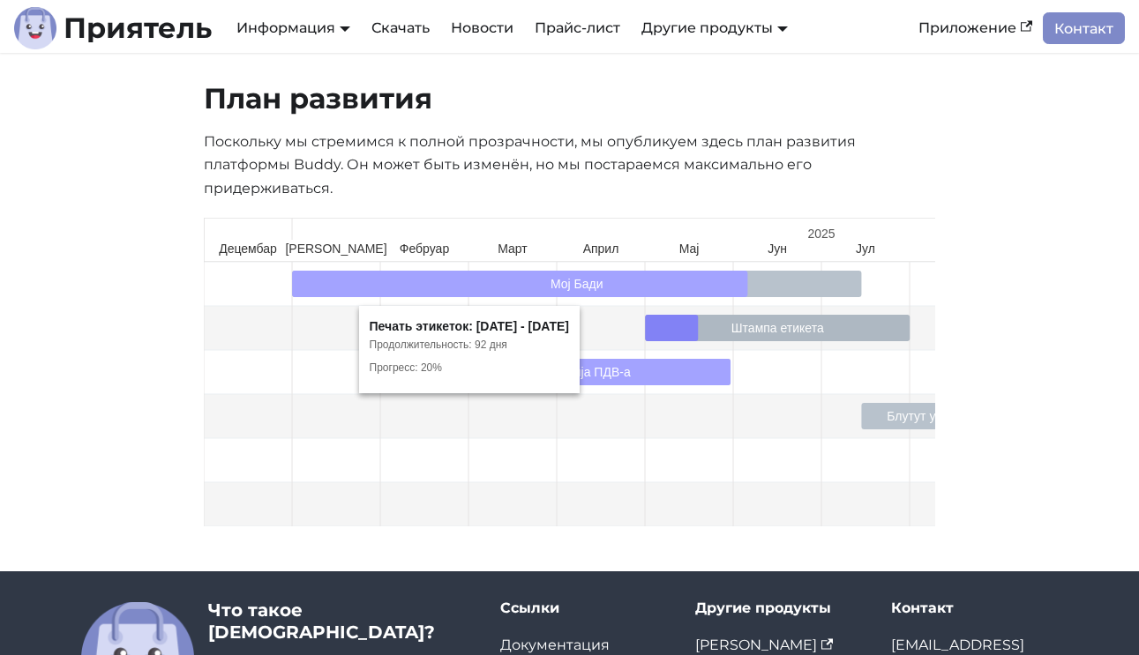
click at [878, 334] on rect at bounding box center [777, 328] width 265 height 26
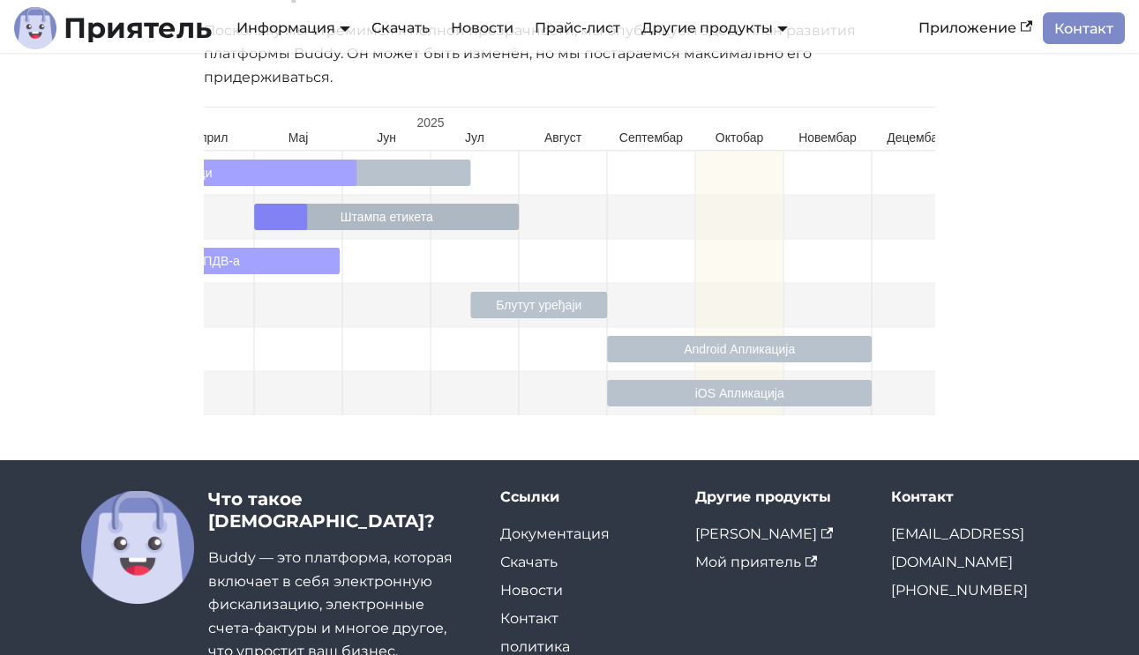
scroll to position [0, 413]
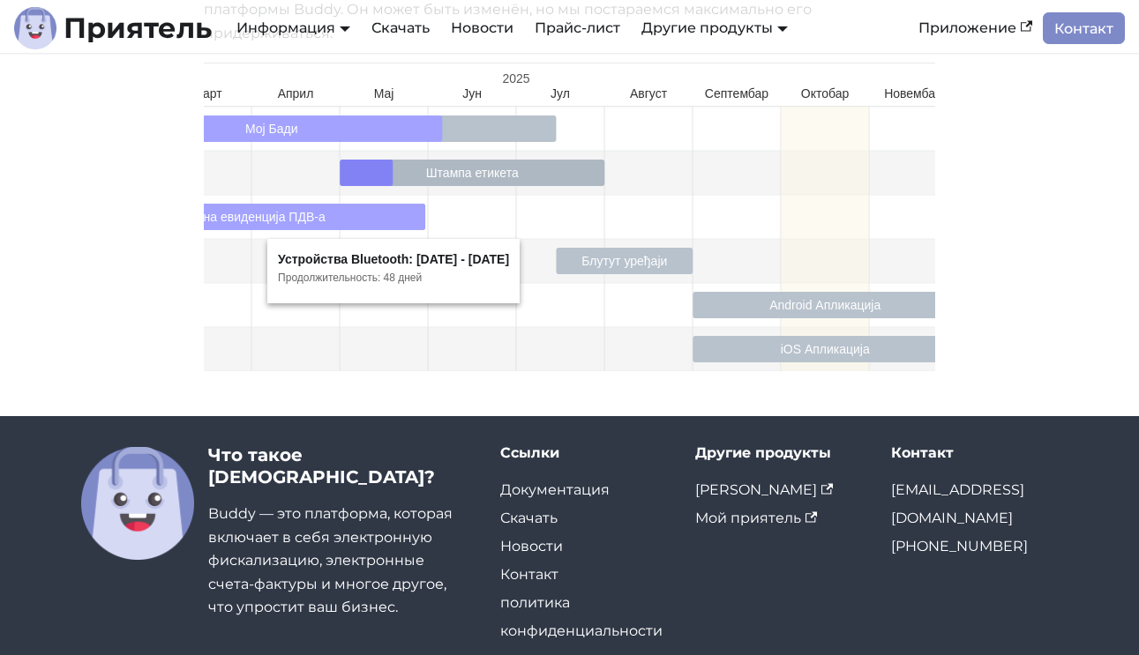
click at [599, 259] on rect at bounding box center [624, 261] width 137 height 26
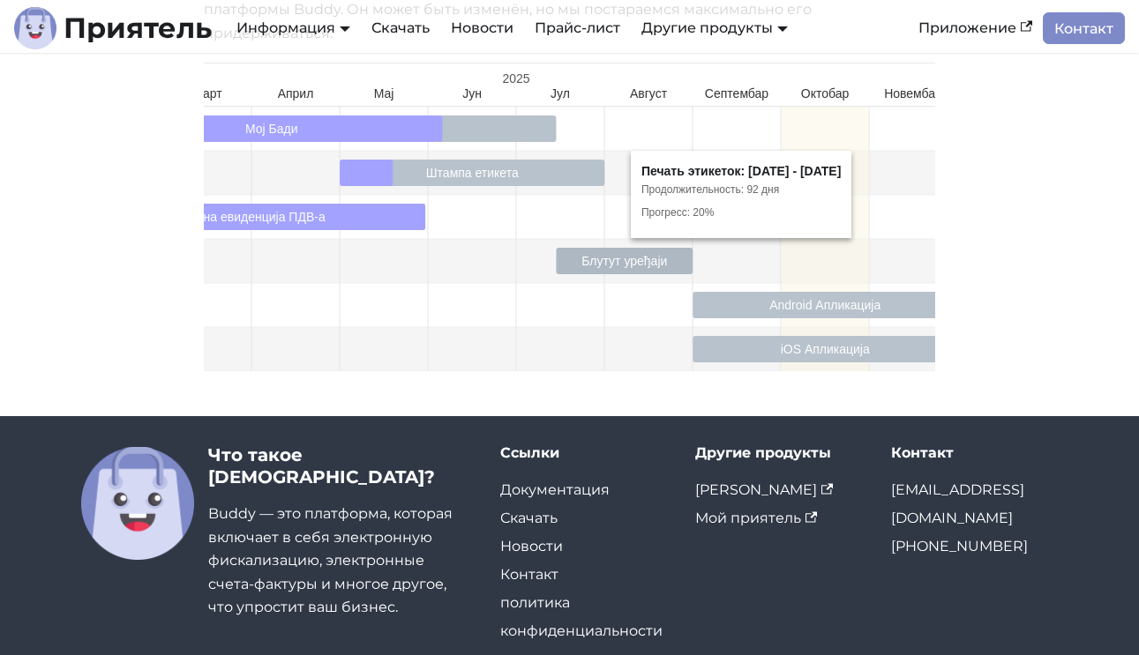
click at [519, 174] on rect at bounding box center [472, 173] width 265 height 26
click at [494, 170] on rect at bounding box center [472, 173] width 265 height 26
click at [496, 170] on rect at bounding box center [472, 173] width 265 height 26
click at [506, 172] on rect at bounding box center [472, 173] width 265 height 26
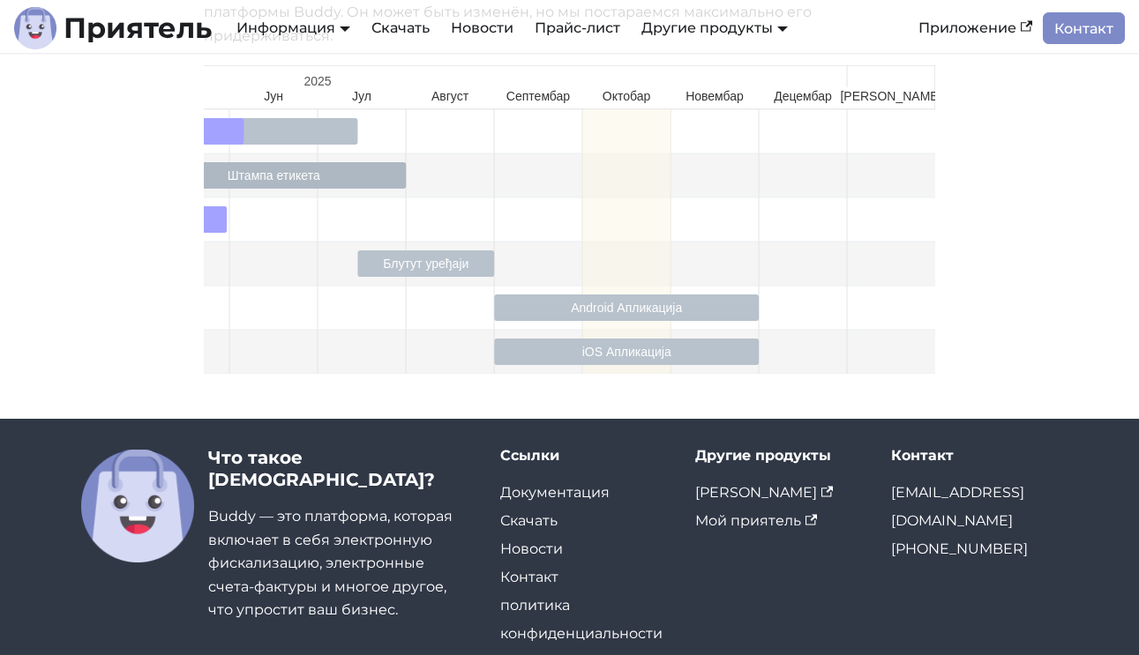
click at [1012, 142] on div "План развития Поскольку мы стремимся к полной прозрачности, мы опубликуем здесь…" at bounding box center [569, 160] width 1139 height 462
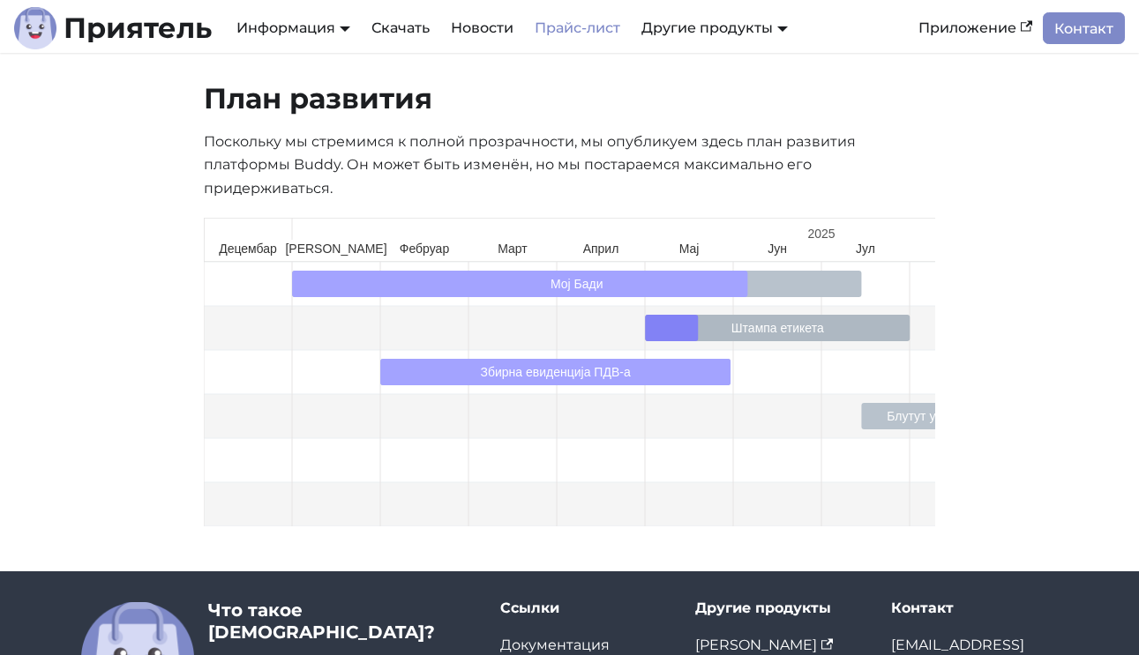
click at [579, 26] on font "Прайс-лист" at bounding box center [577, 27] width 86 height 17
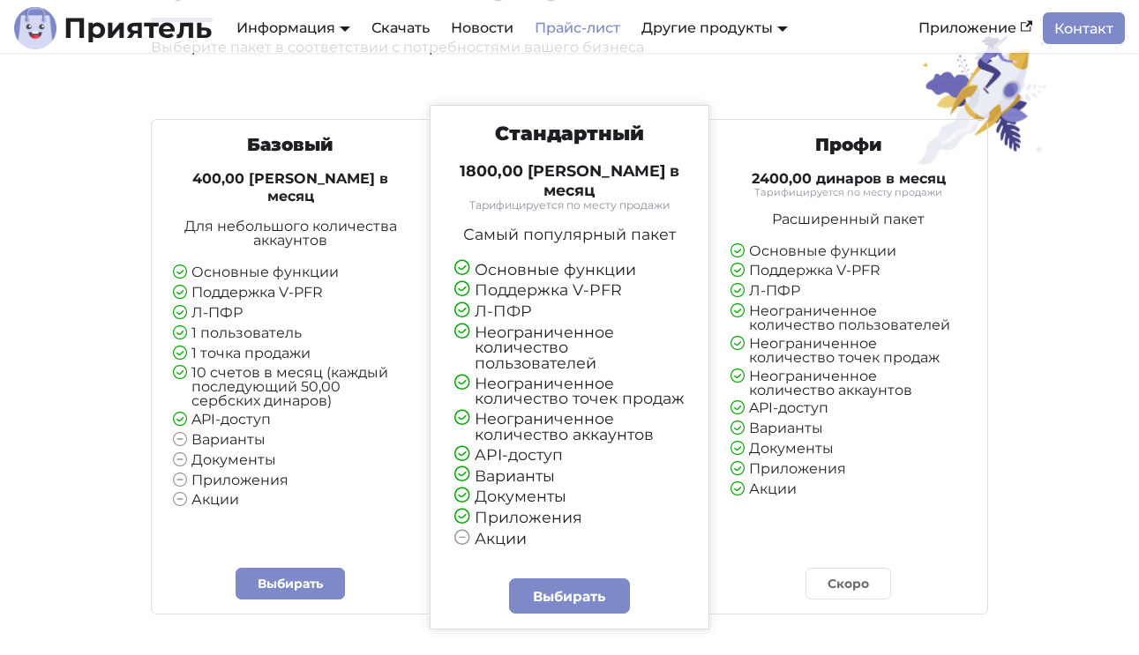
click at [523, 343] on font "Неограниченное количество пользователей" at bounding box center [543, 347] width 139 height 49
click at [501, 377] on font "Неограниченное количество точек продаж" at bounding box center [579, 391] width 210 height 34
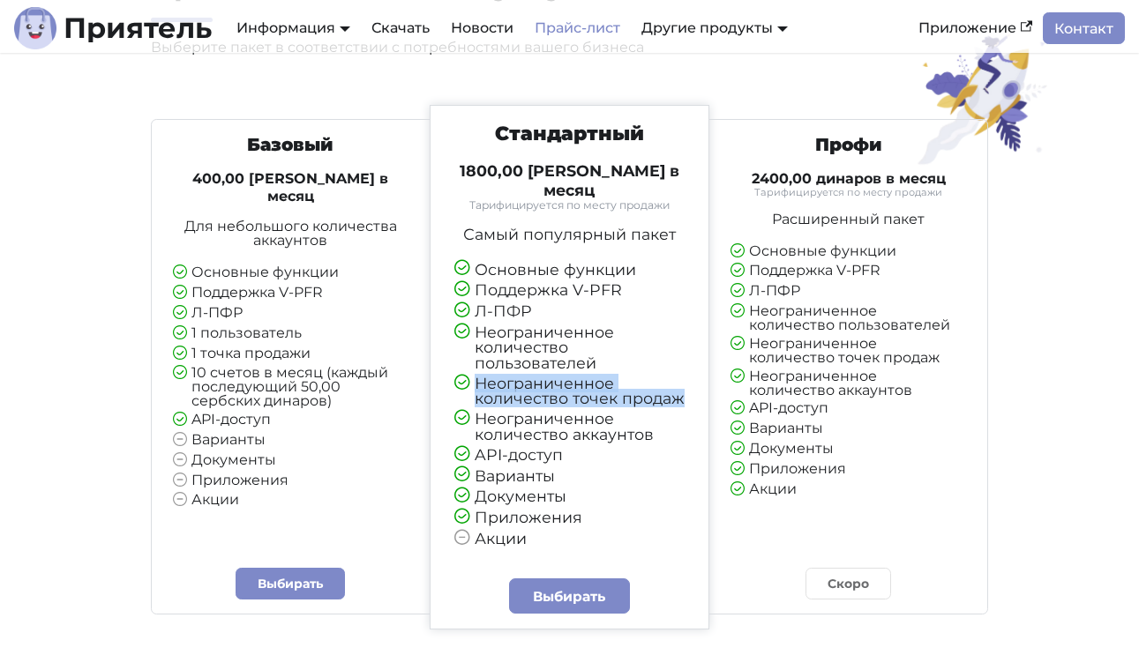
click at [501, 377] on font "Неограниченное количество точек продаж" at bounding box center [579, 391] width 210 height 34
